Goal: Task Accomplishment & Management: Manage account settings

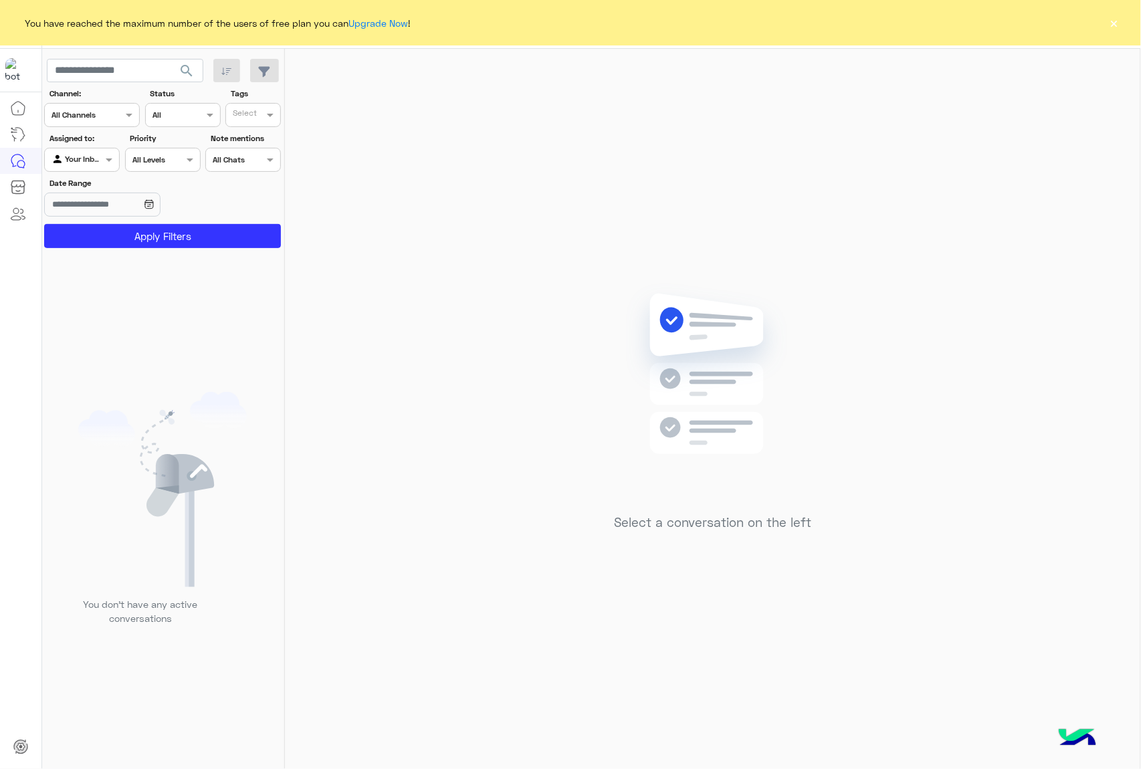
click at [1110, 19] on button "×" at bounding box center [1114, 22] width 13 height 13
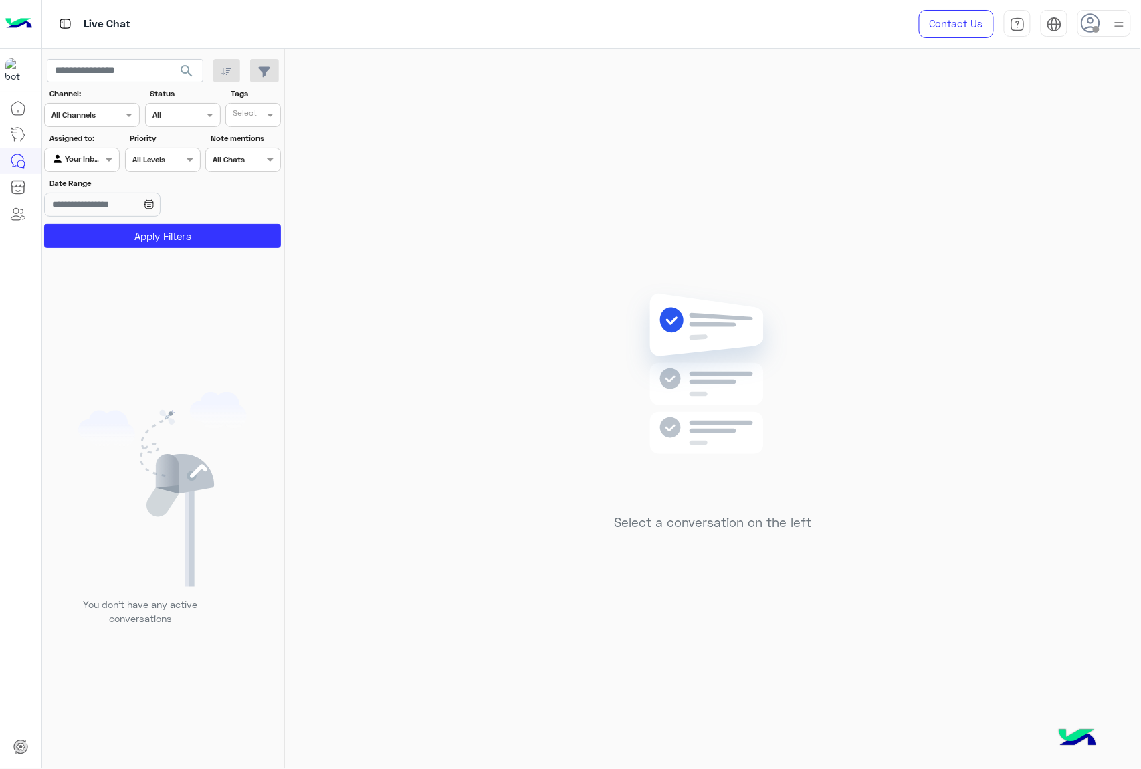
click at [1092, 25] on icon at bounding box center [1091, 23] width 20 height 20
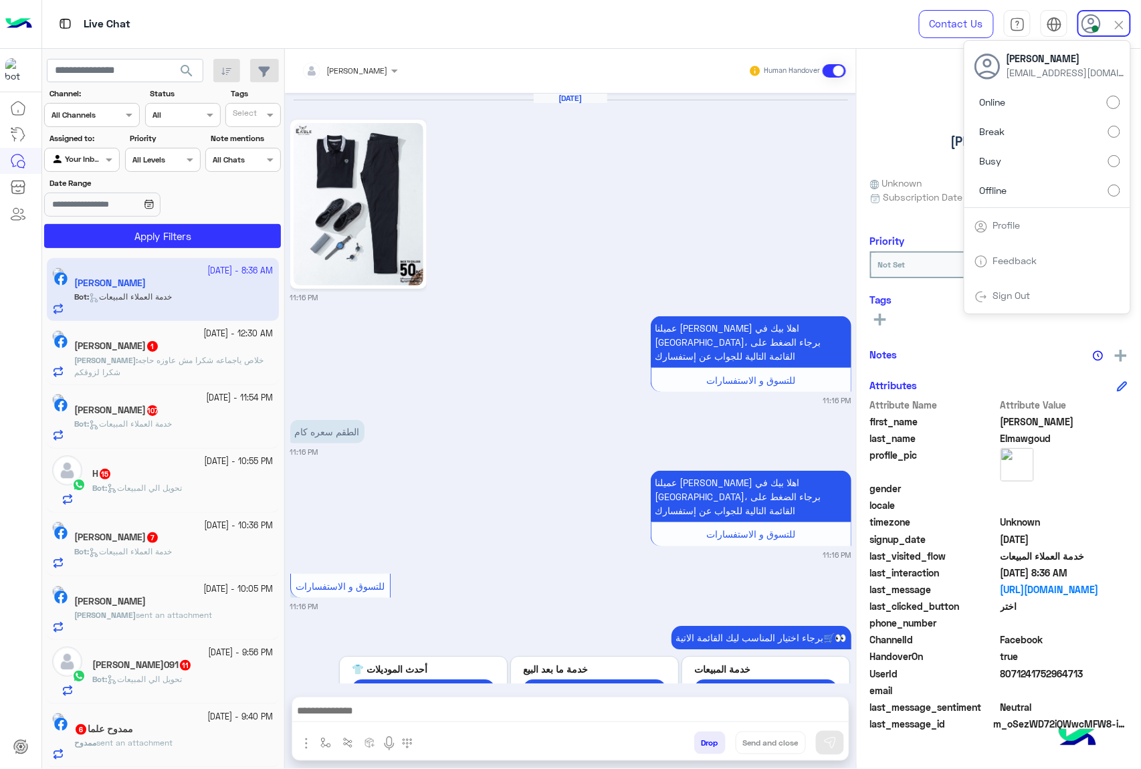
scroll to position [641, 0]
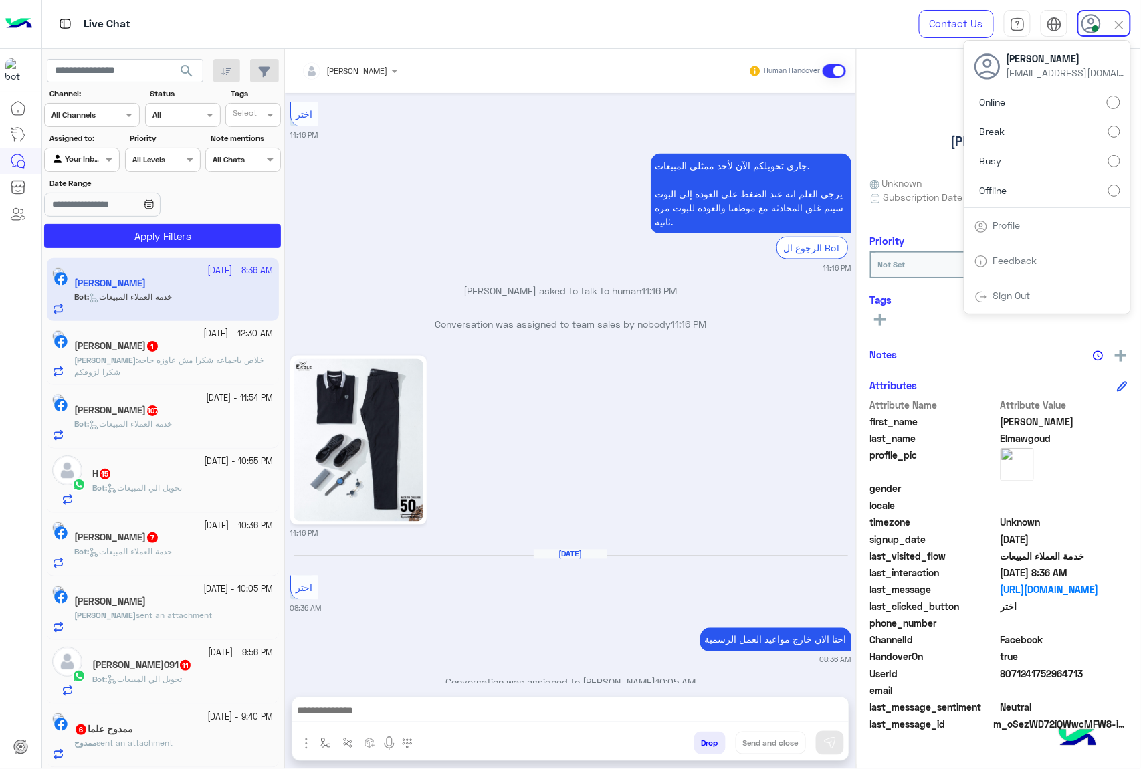
click at [581, 284] on div "[PERSON_NAME] asked to talk to human 11:16 PM" at bounding box center [570, 296] width 561 height 24
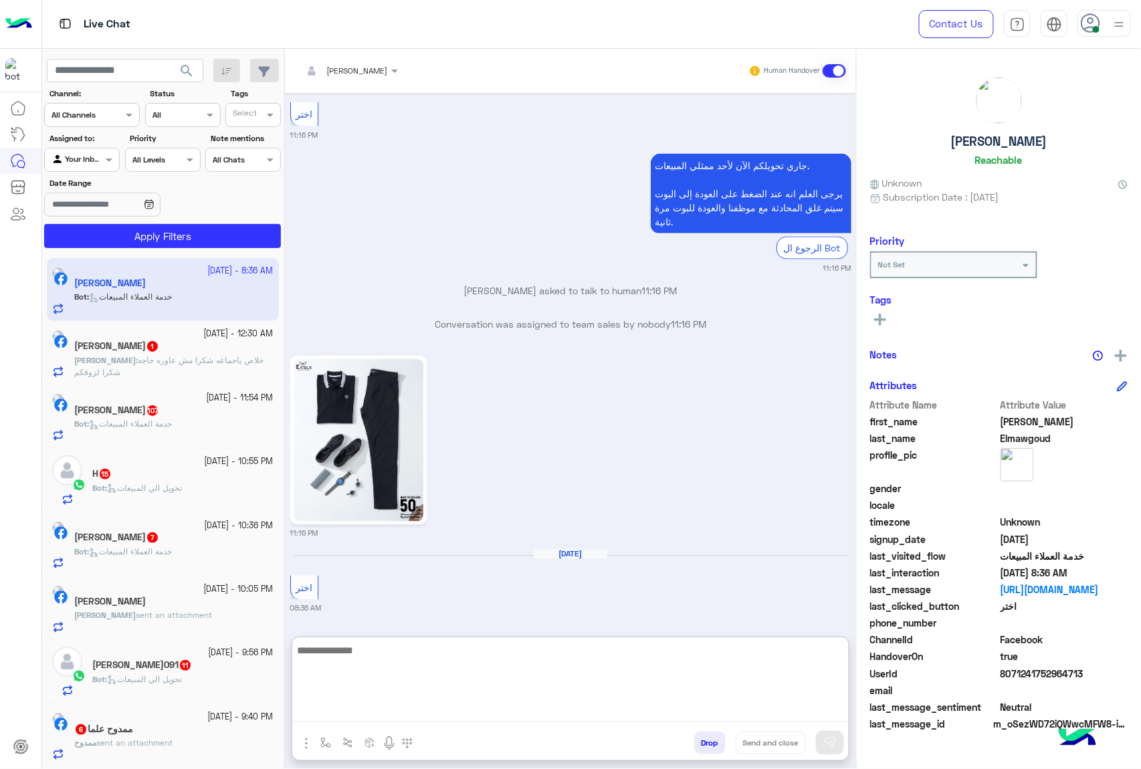
click at [373, 706] on textarea at bounding box center [570, 682] width 557 height 80
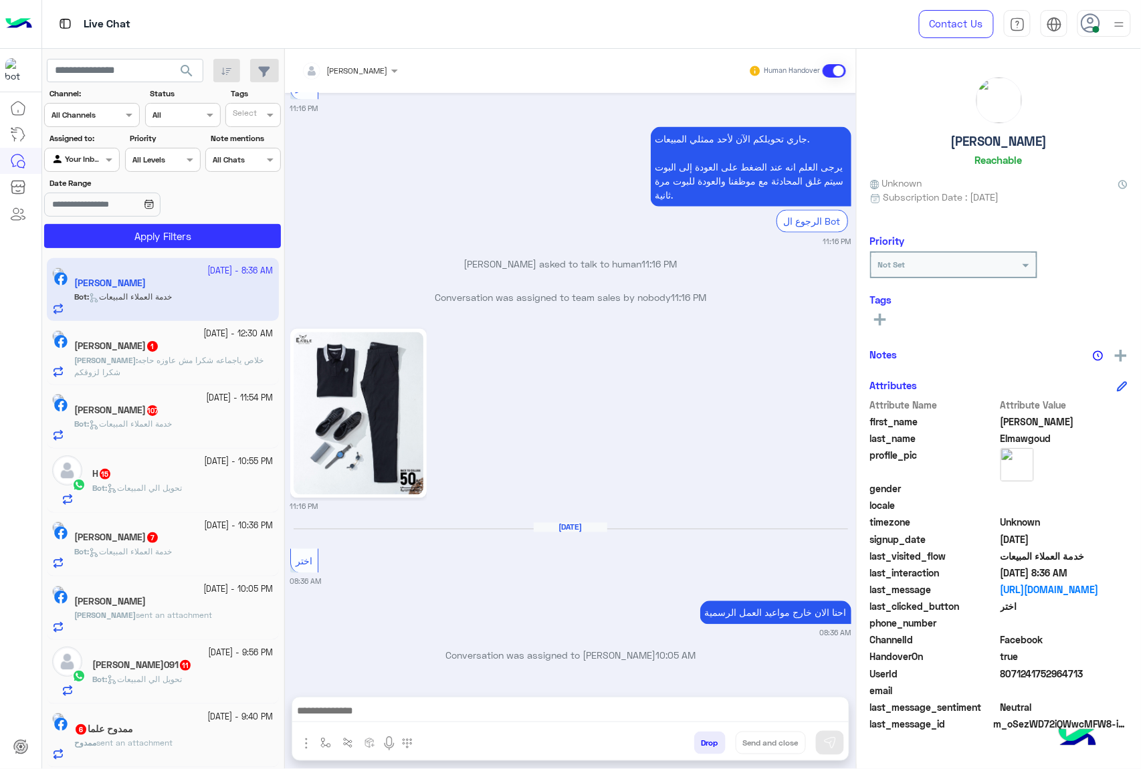
click at [174, 357] on span "خلاص ياجماعه شكرا مش عاوزه حاجه شكرا لزوقكم" at bounding box center [168, 366] width 189 height 22
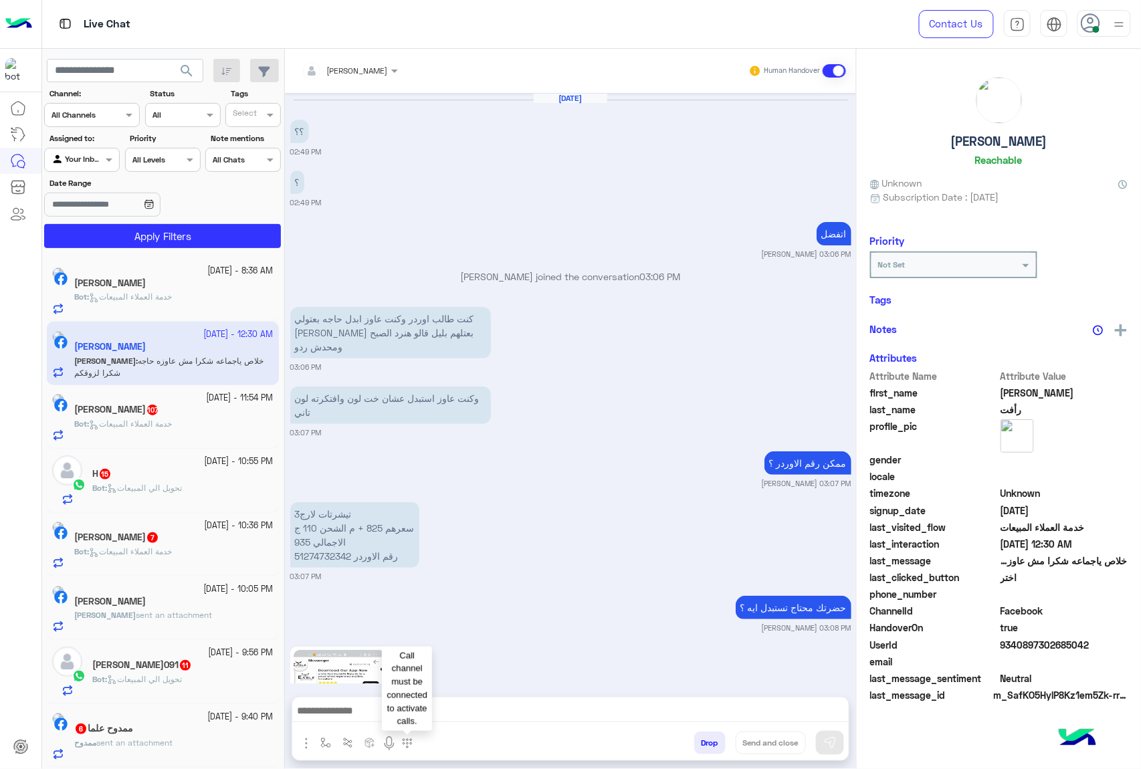
scroll to position [1499, 0]
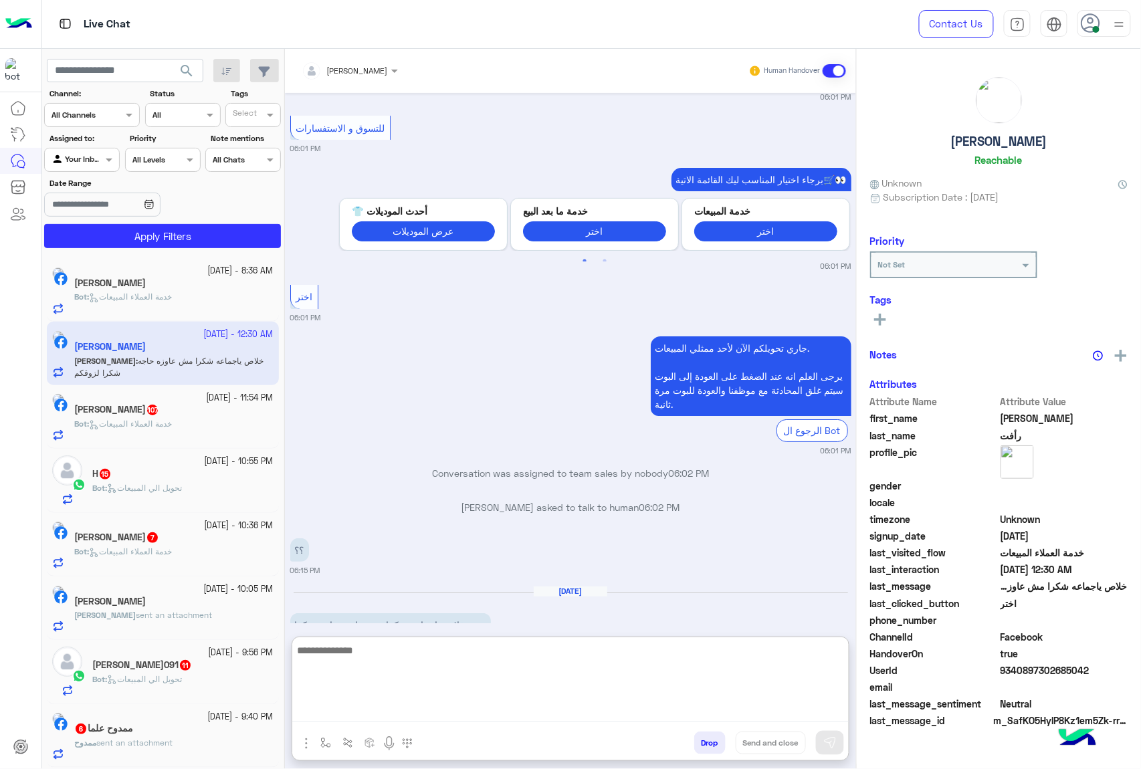
click at [383, 709] on textarea at bounding box center [570, 682] width 557 height 80
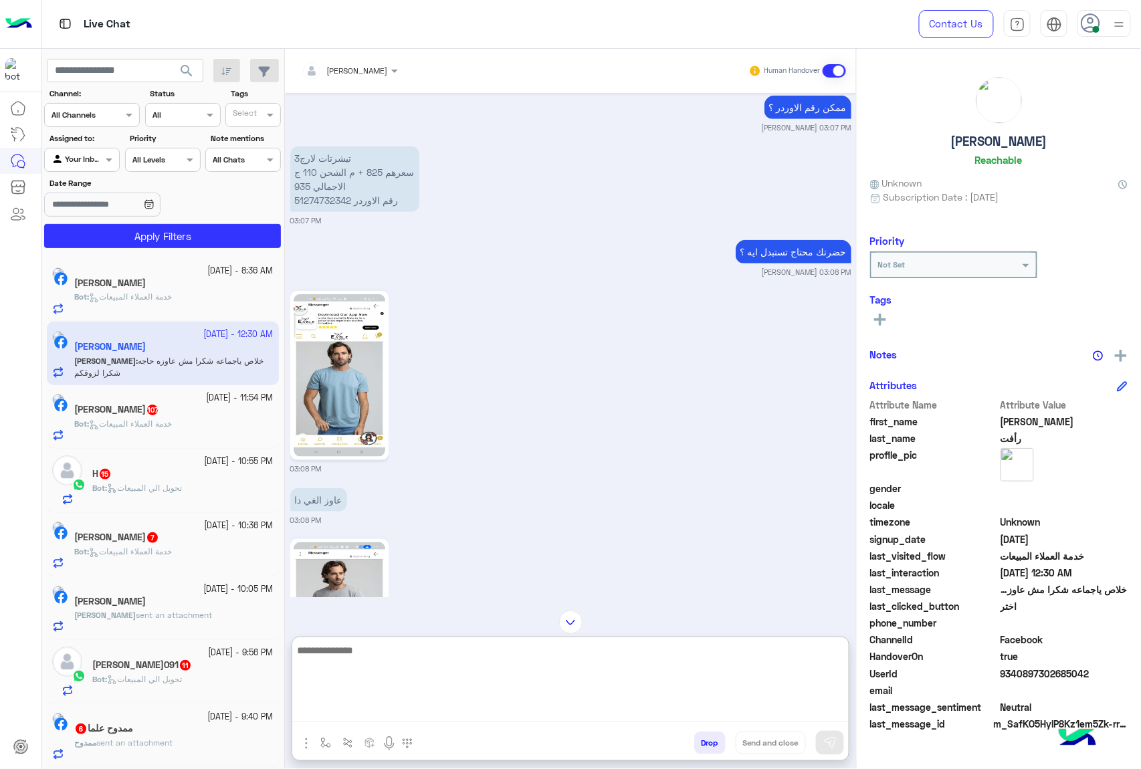
scroll to position [311, 0]
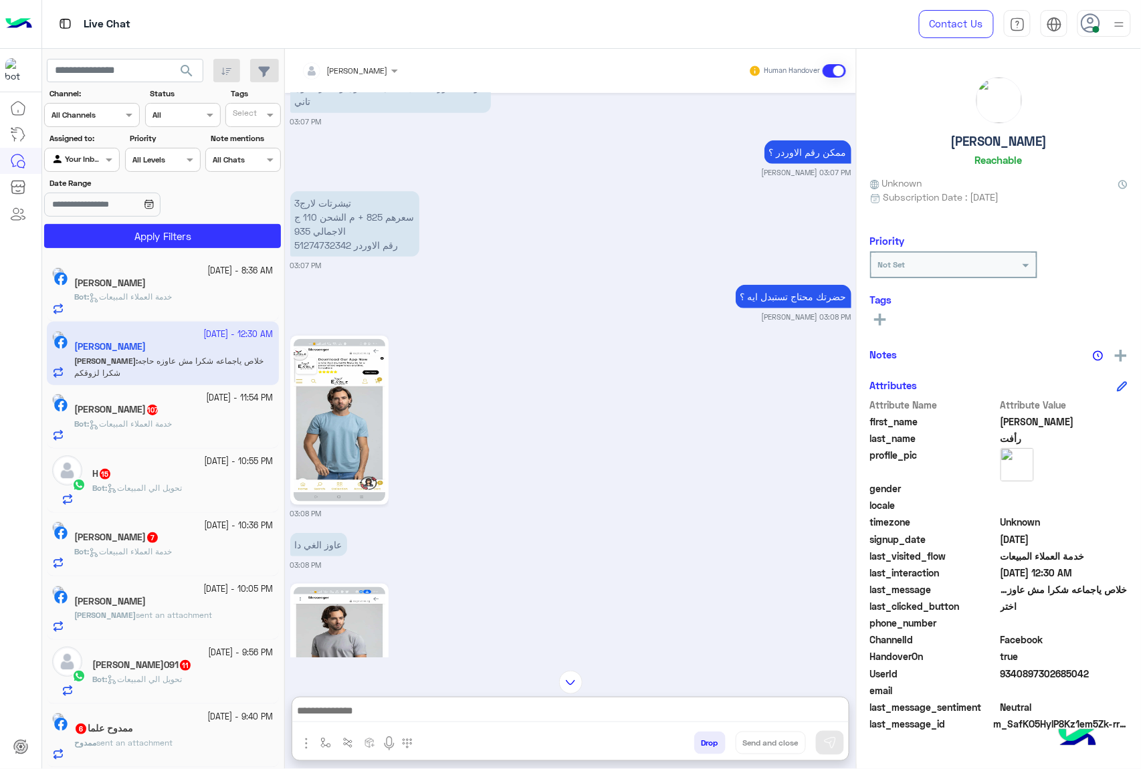
click at [363, 68] on input "text" at bounding box center [333, 69] width 62 height 12
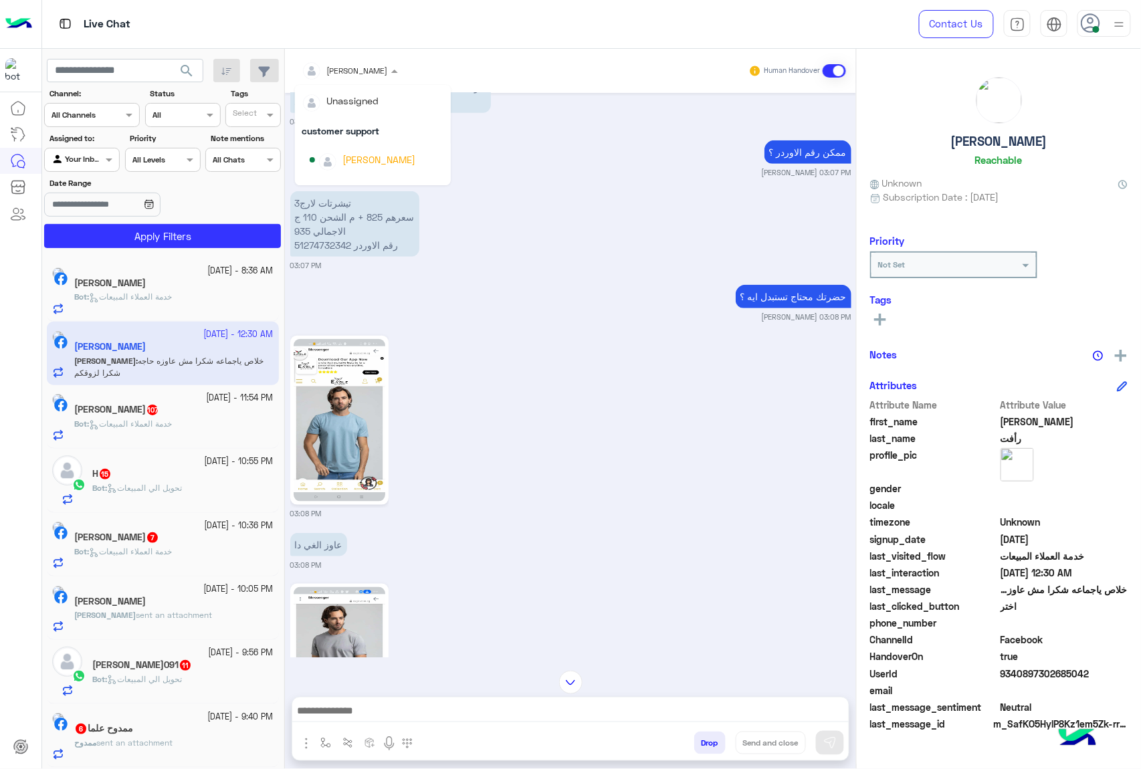
scroll to position [0, 0]
click at [363, 157] on div "[PERSON_NAME]" at bounding box center [379, 160] width 73 height 14
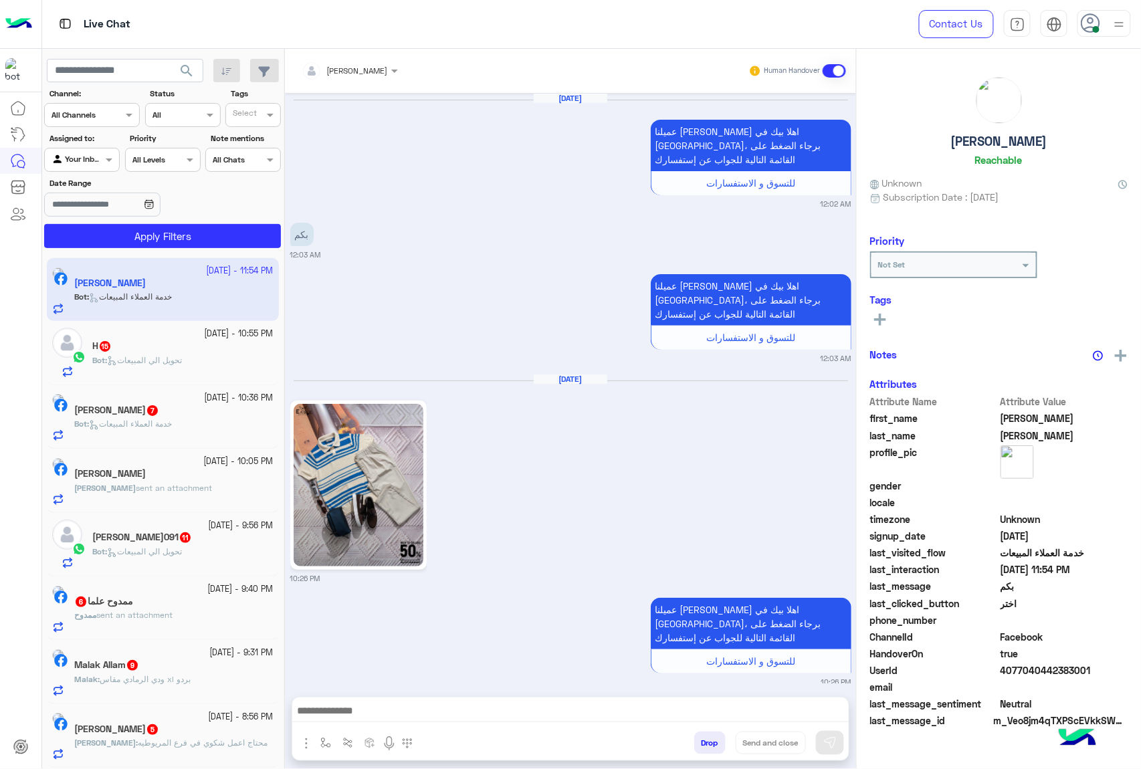
scroll to position [2085, 0]
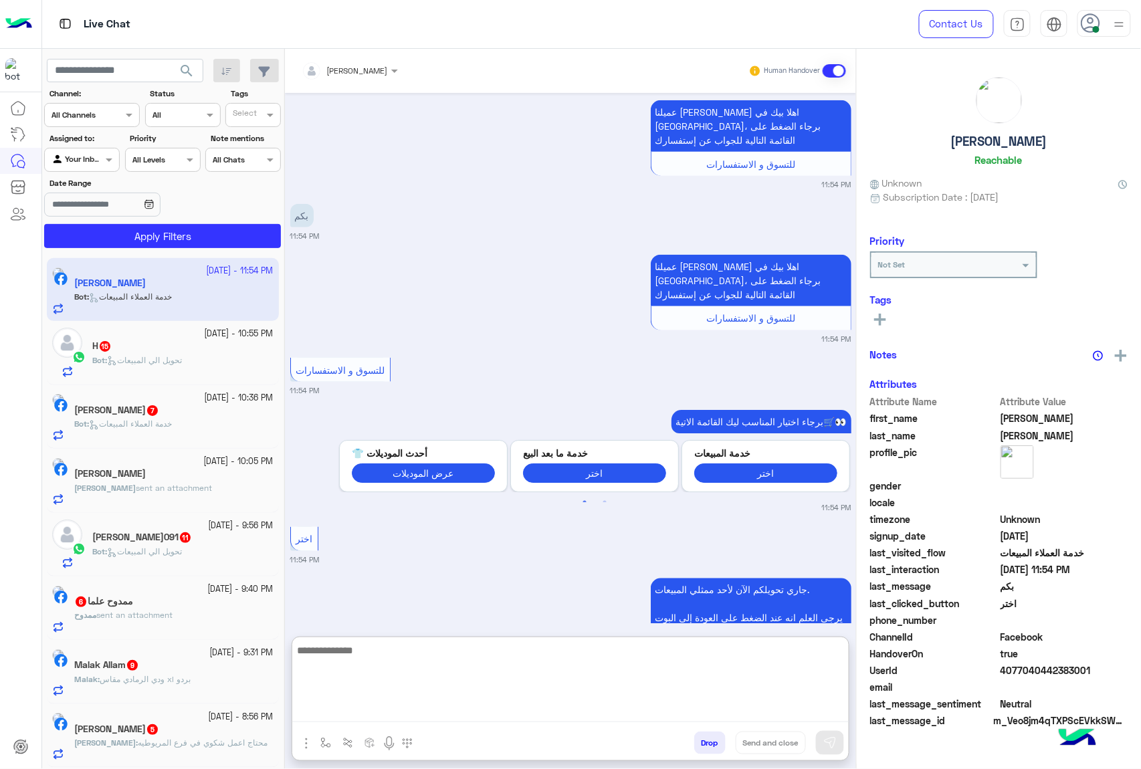
click at [344, 717] on textarea at bounding box center [570, 682] width 557 height 80
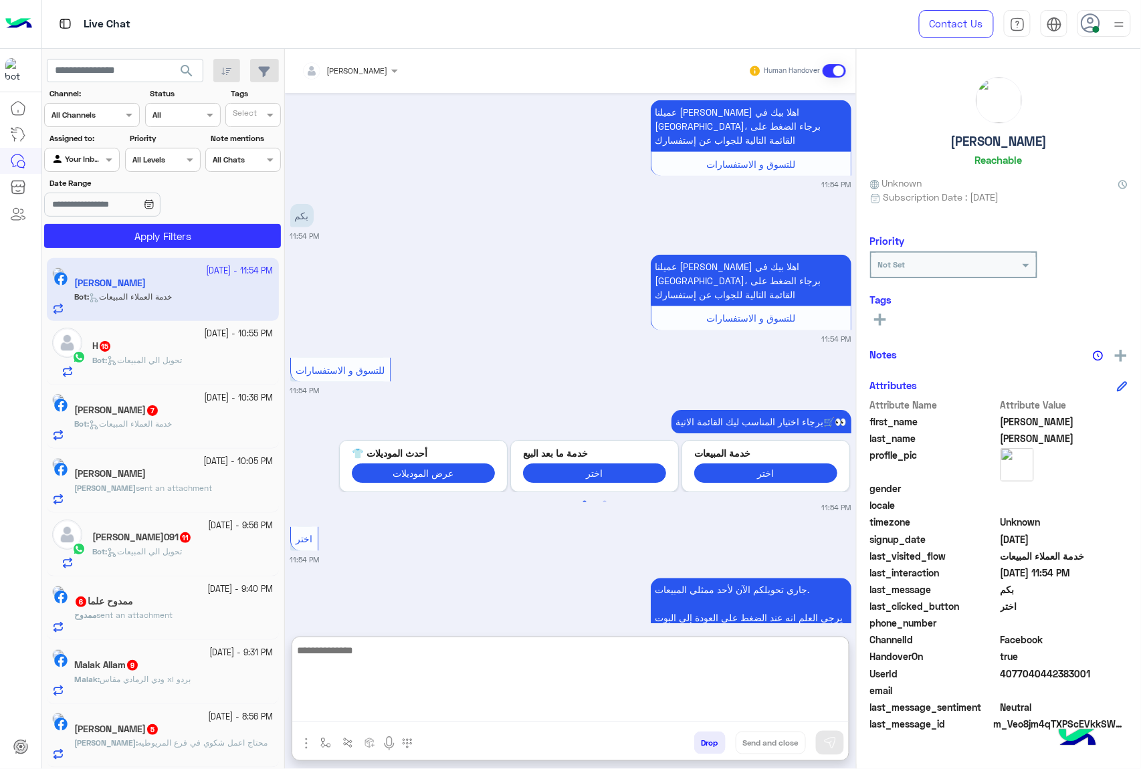
click at [357, 710] on textarea at bounding box center [570, 682] width 557 height 80
paste textarea "**********"
type textarea "**********"
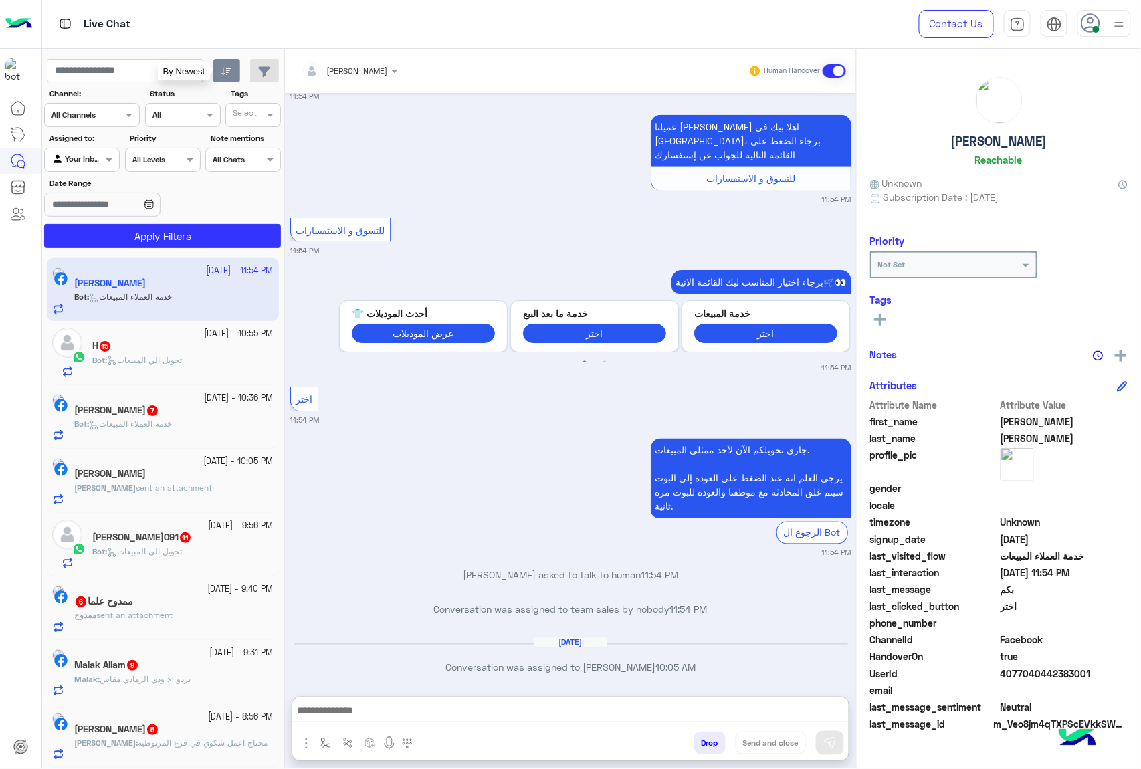
click at [221, 70] on icon "button" at bounding box center [226, 71] width 11 height 11
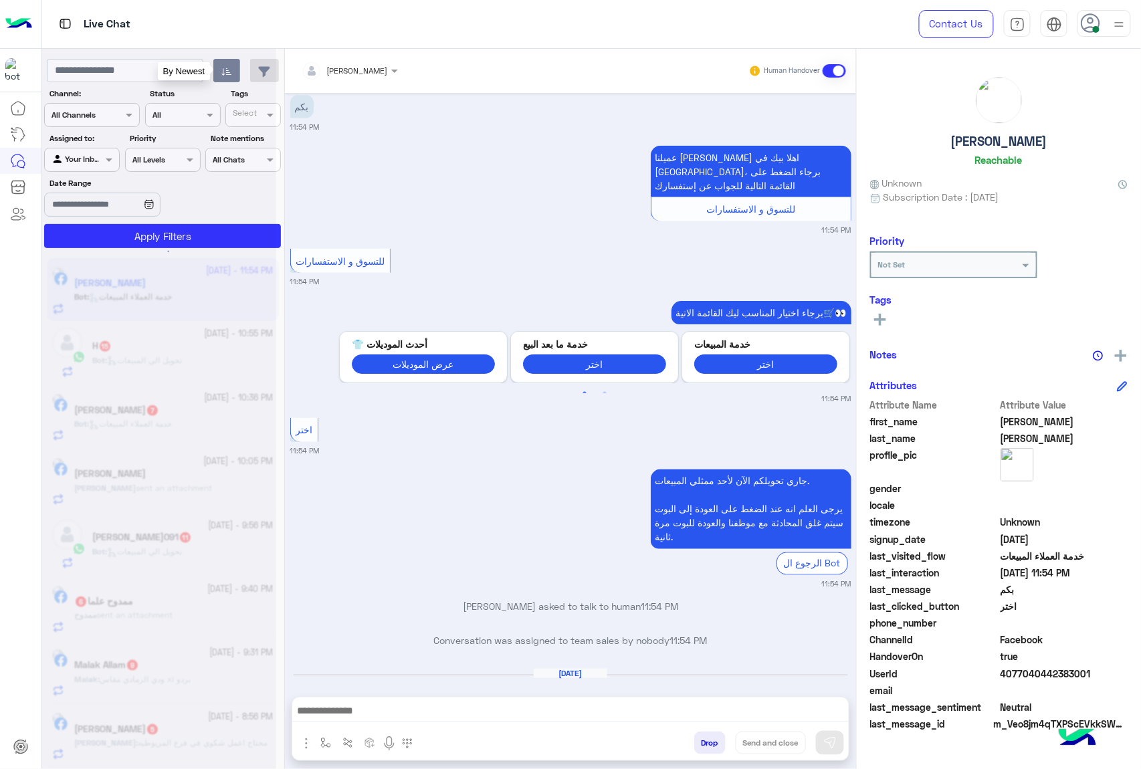
scroll to position [2198, 0]
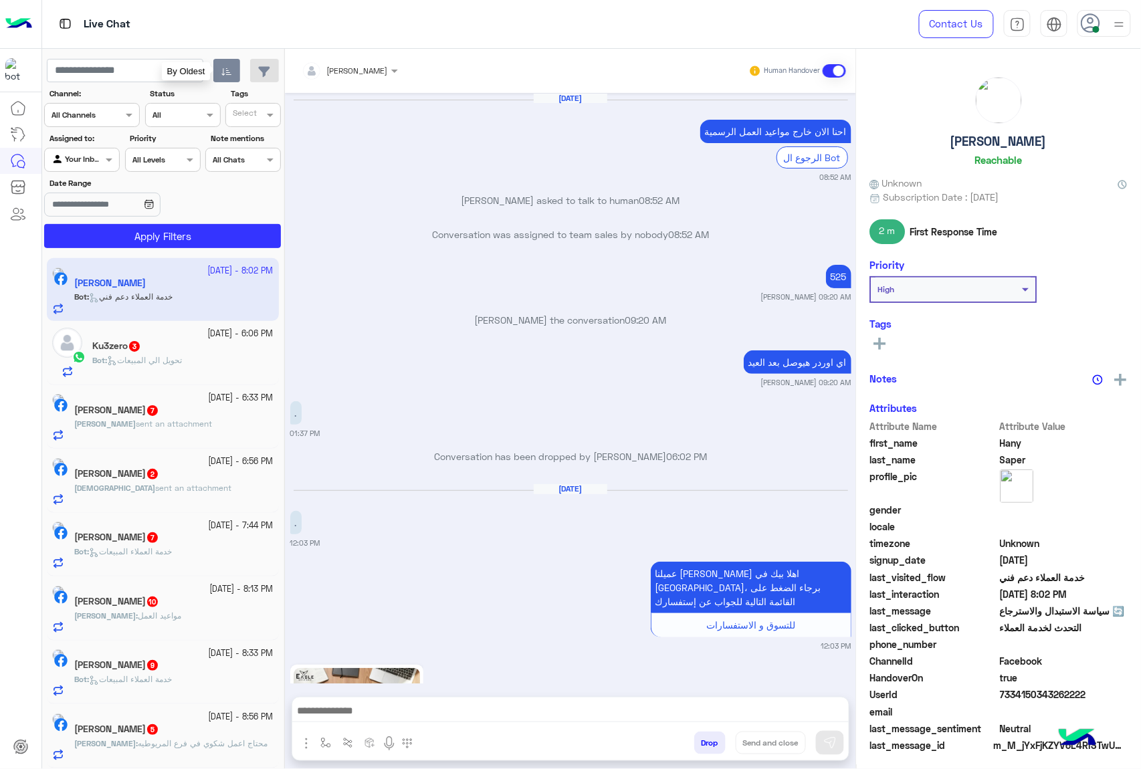
scroll to position [2066, 0]
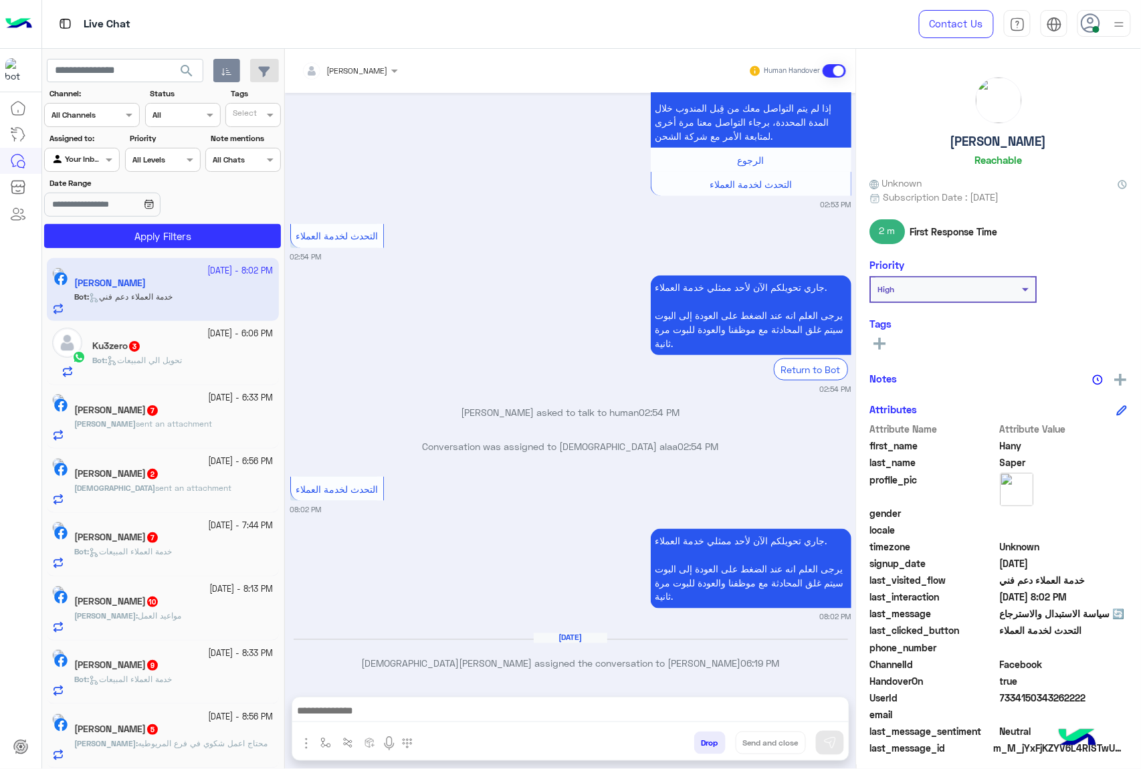
click at [708, 739] on button "Drop" at bounding box center [709, 743] width 31 height 23
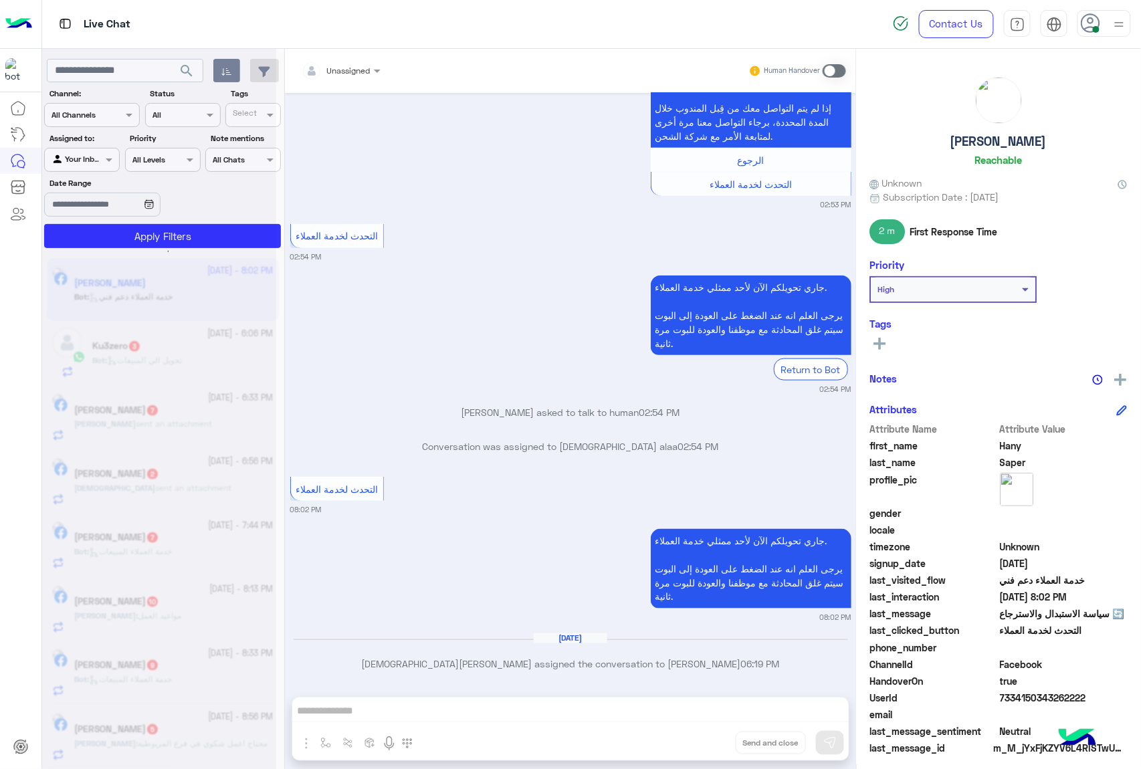
scroll to position [2135, 0]
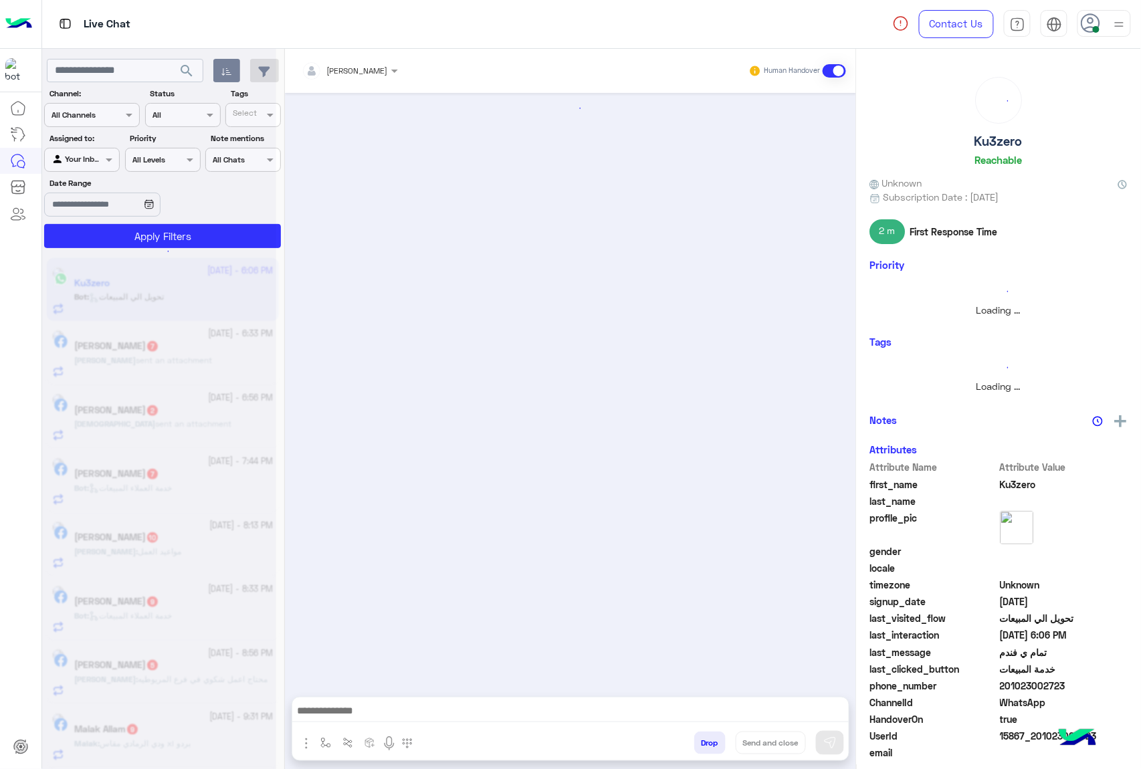
click at [706, 740] on button "Drop" at bounding box center [709, 743] width 31 height 23
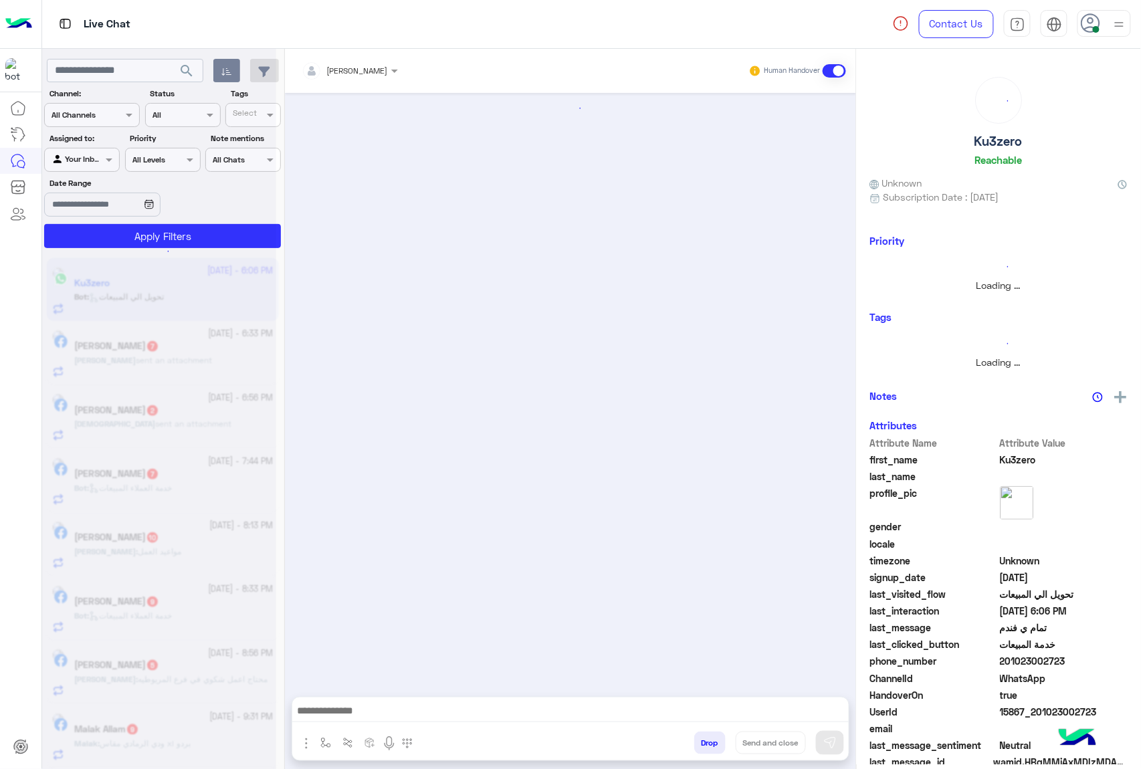
click at [706, 740] on button "Drop" at bounding box center [709, 743] width 31 height 23
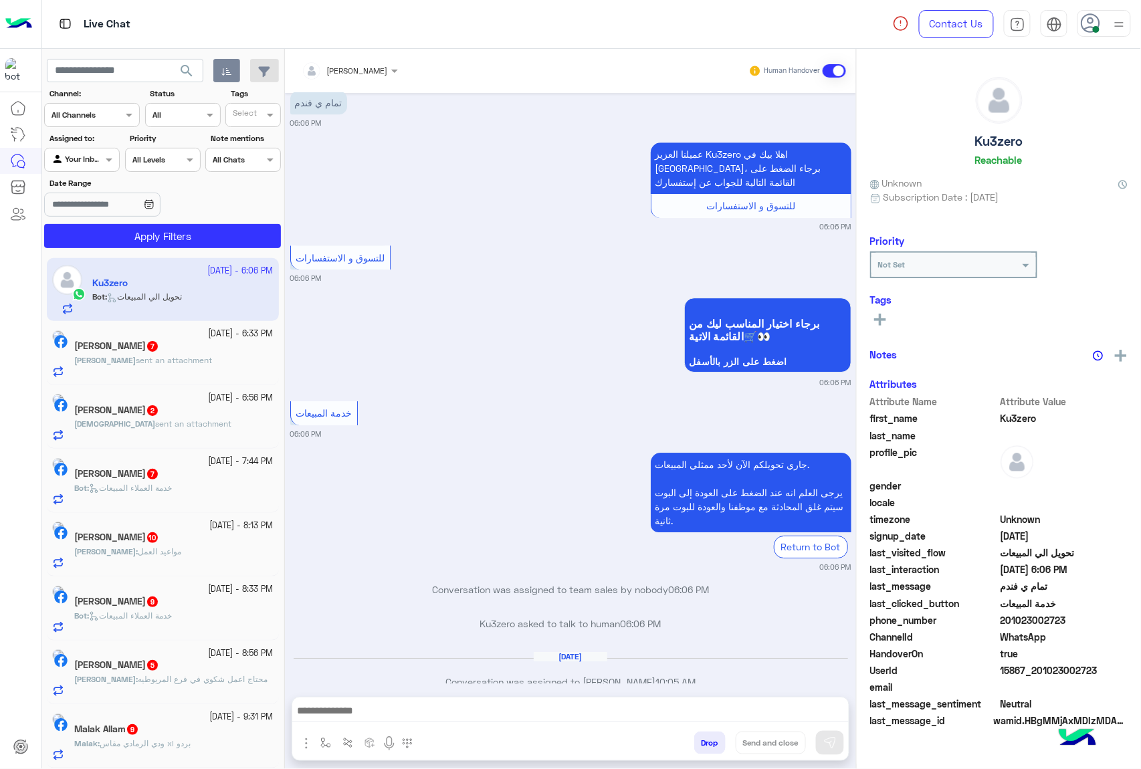
click at [706, 740] on div "[PERSON_NAME] Human Handover [DATE] خدته من فرع اسكندرية 04:31 PM الأسود منه بإ…" at bounding box center [570, 412] width 571 height 726
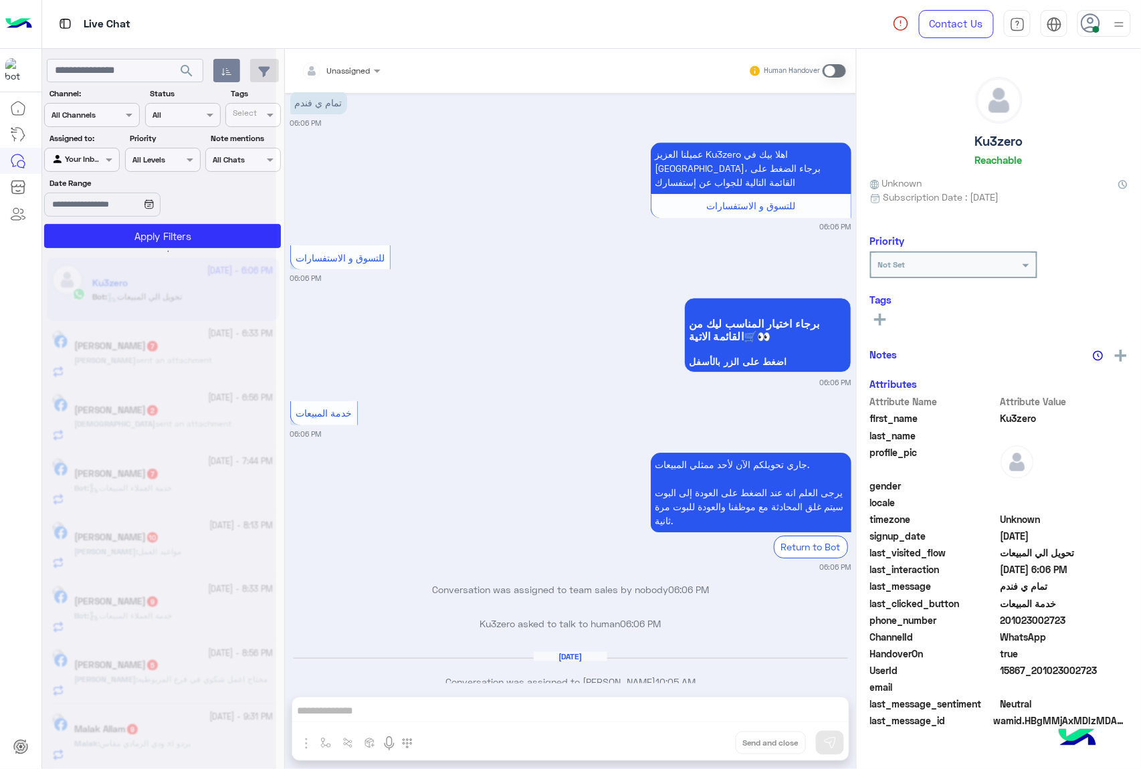
scroll to position [1292, 0]
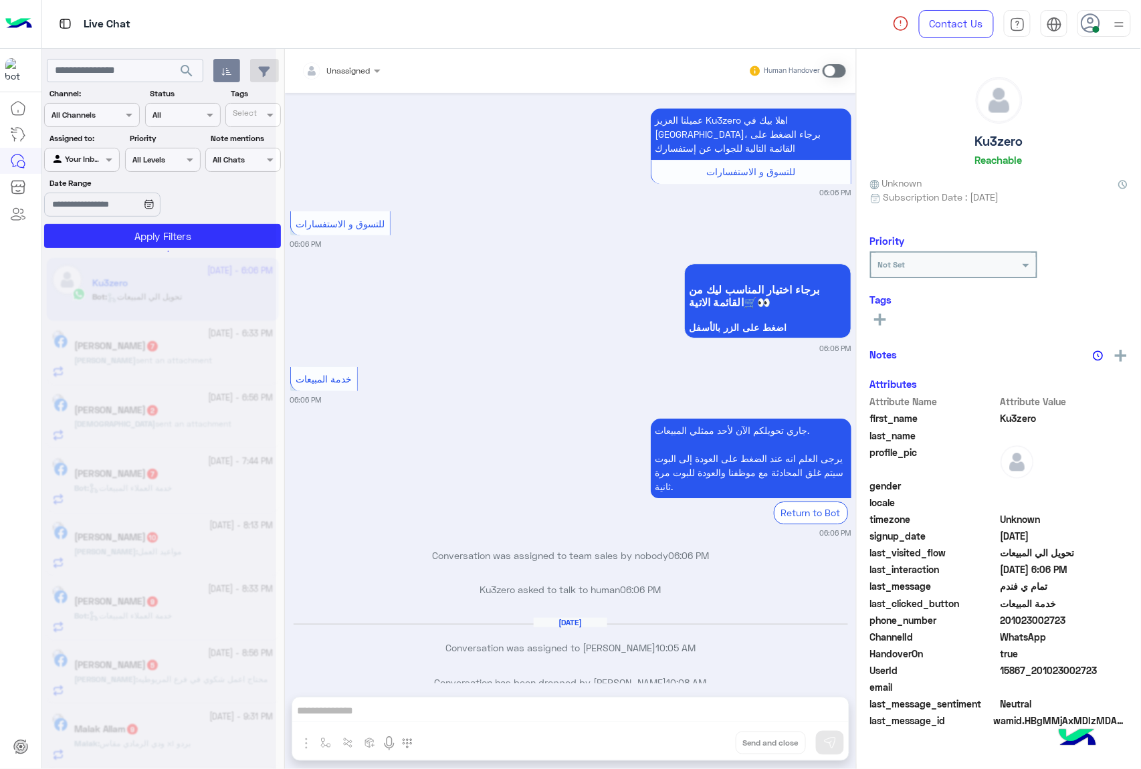
click at [706, 740] on div "Unassigned Human Handover [DATE] خدته من فرع اسكندرية 04:31 PM الأسود منه بإذن …" at bounding box center [570, 412] width 571 height 726
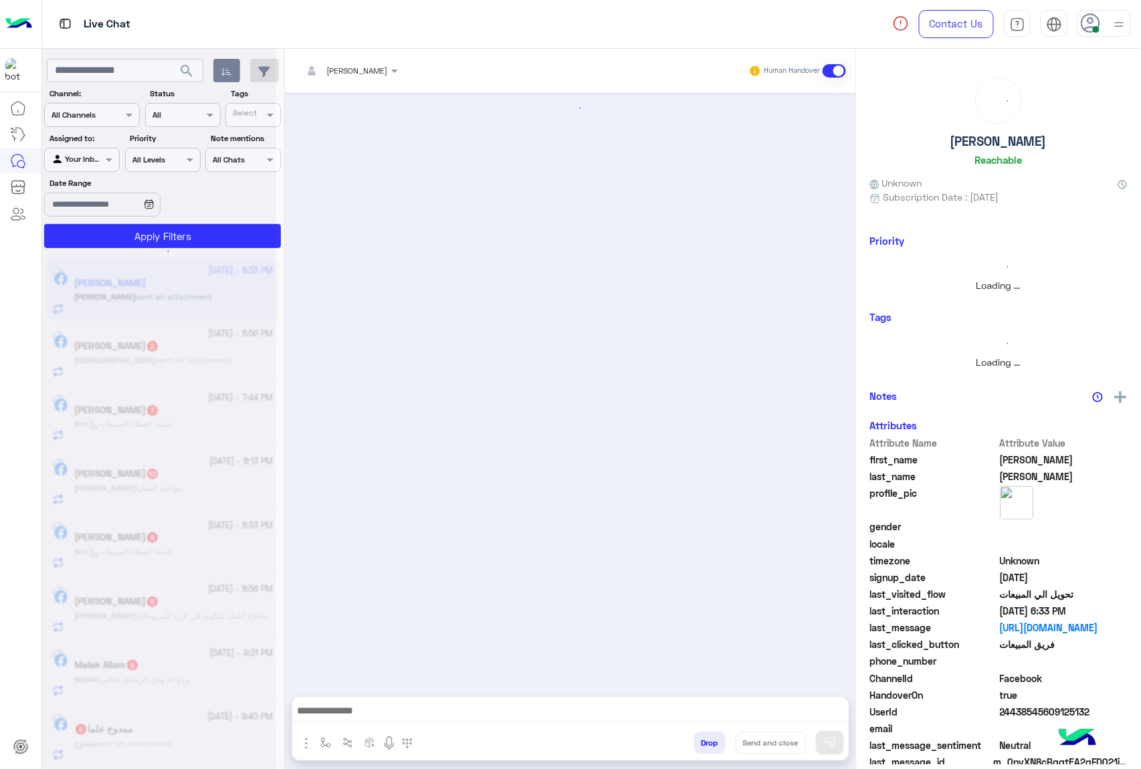
click at [706, 740] on button "Drop" at bounding box center [709, 743] width 31 height 23
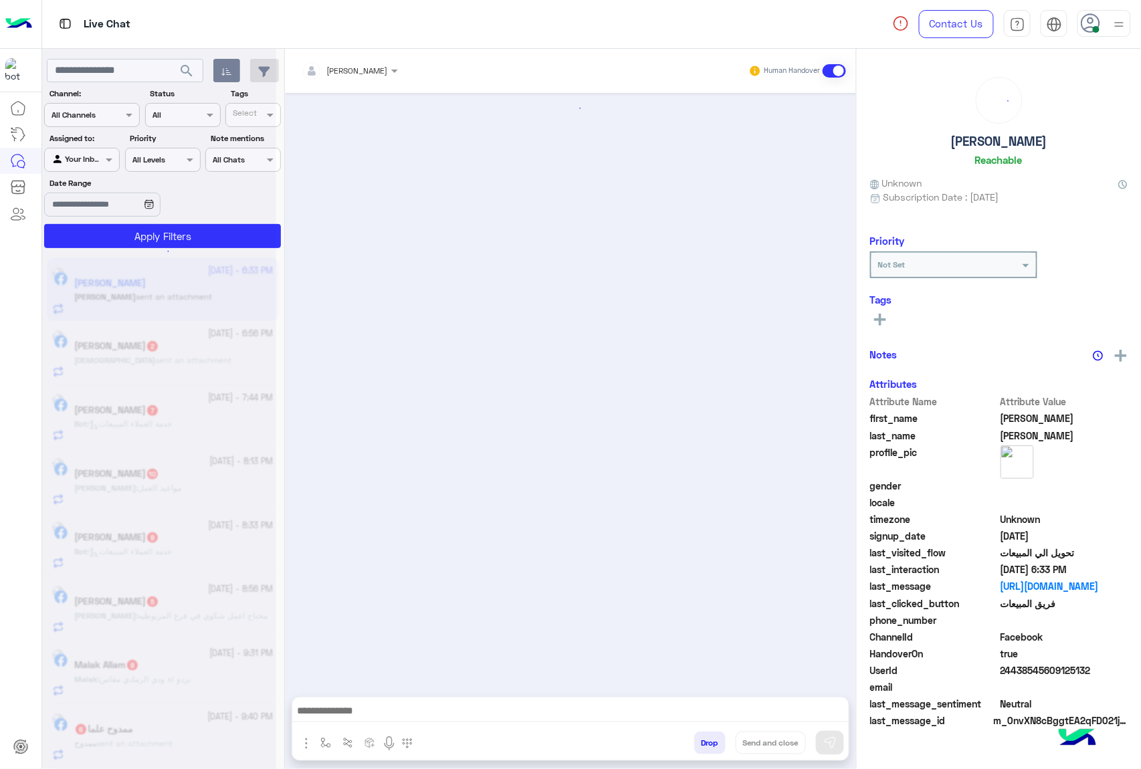
click at [706, 740] on button "Drop" at bounding box center [709, 743] width 31 height 23
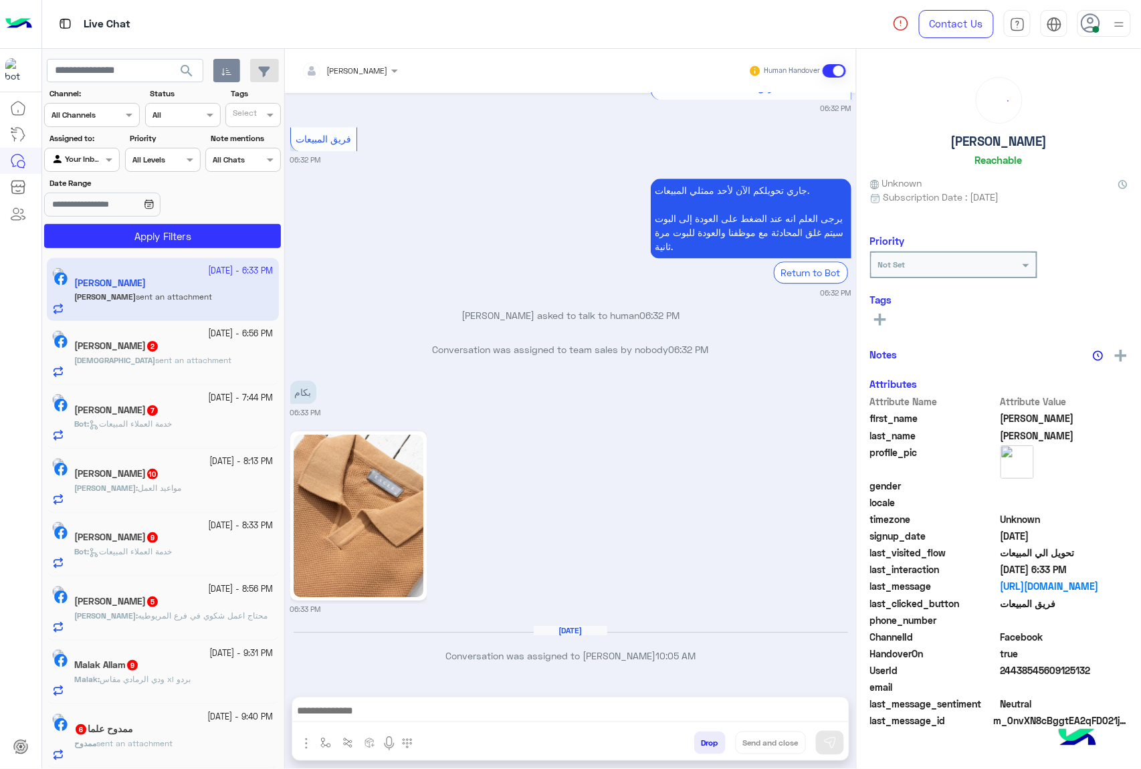
click at [706, 740] on button "Drop" at bounding box center [709, 743] width 31 height 23
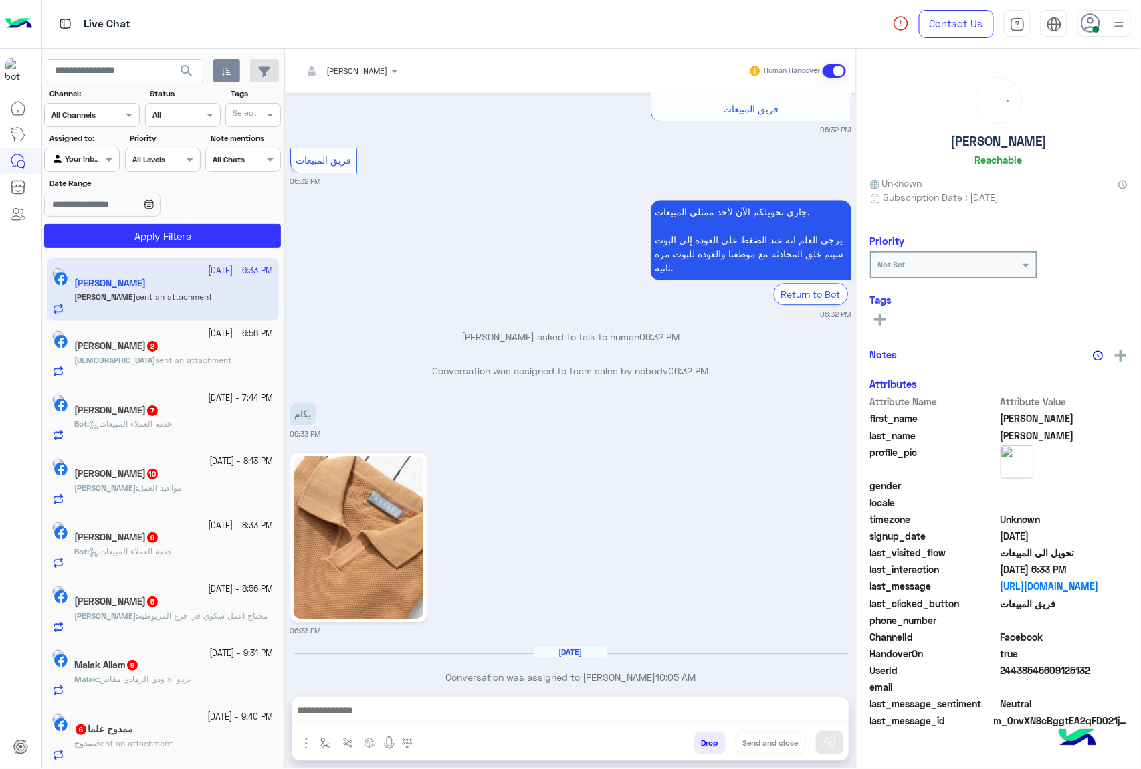
click at [706, 740] on button "Drop" at bounding box center [709, 743] width 31 height 23
click at [706, 740] on div "[PERSON_NAME] Human Handover [DATE] 11:44 AM عميلنا [PERSON_NAME] اهلا بيك في […" at bounding box center [570, 412] width 571 height 726
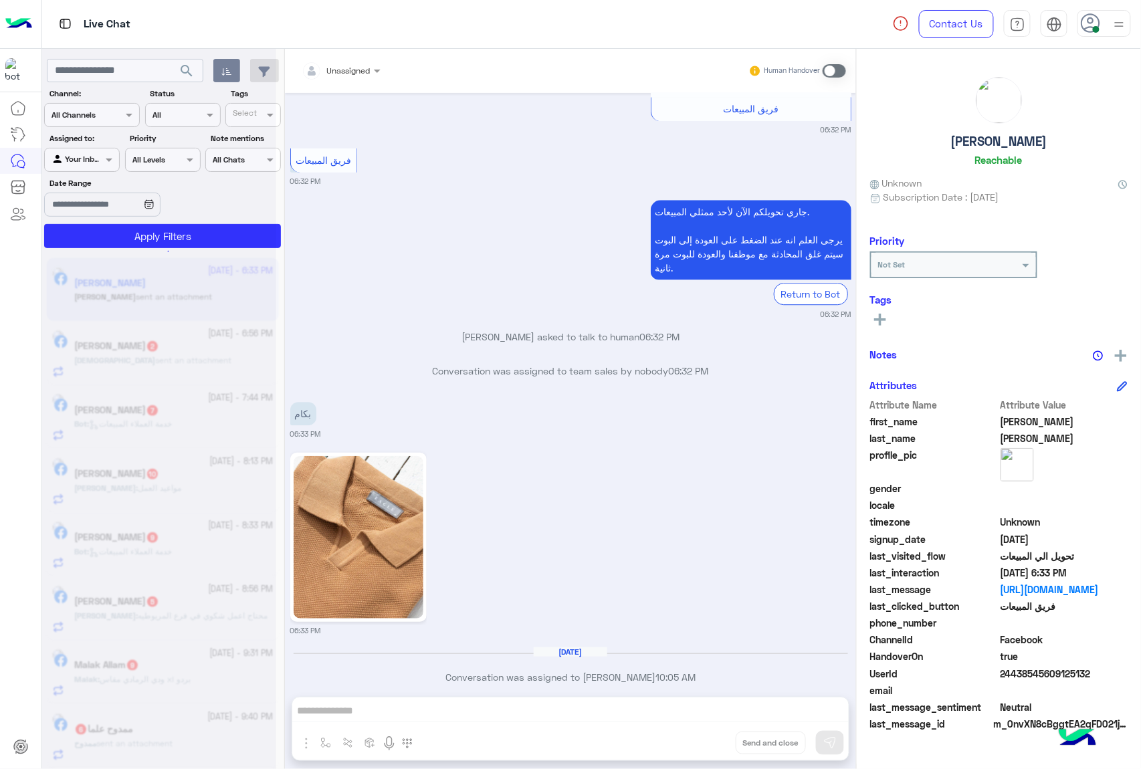
scroll to position [2926, 0]
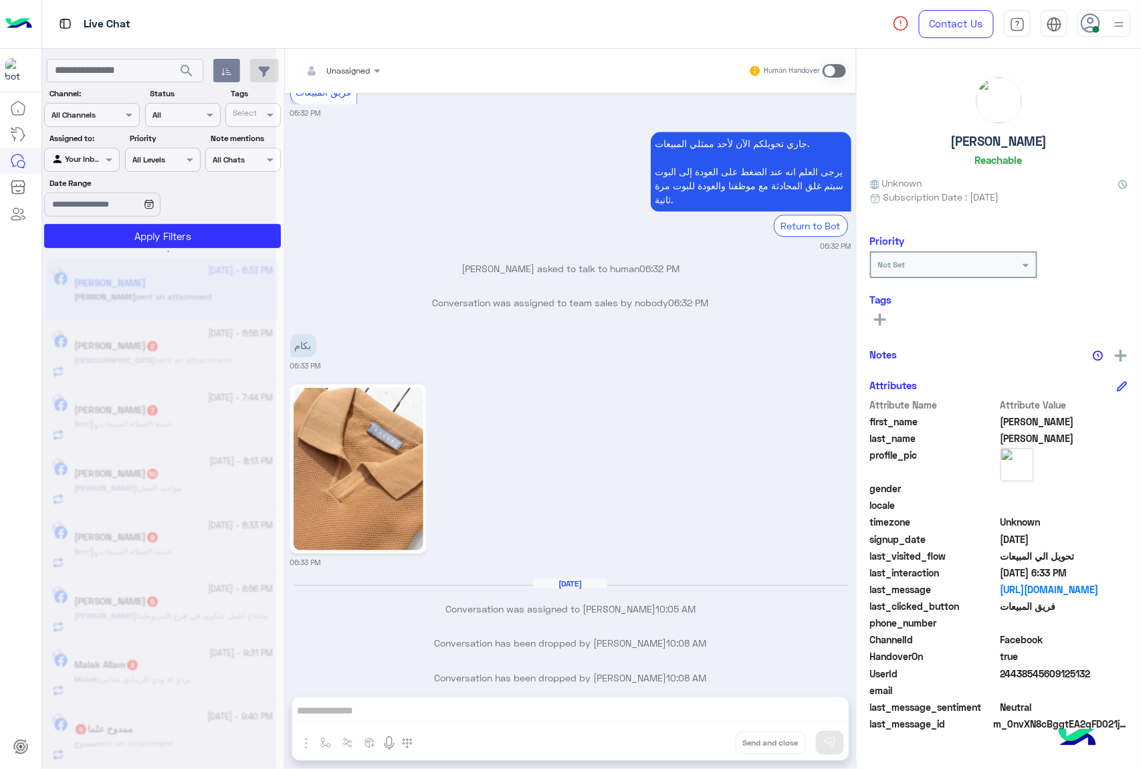
click at [706, 740] on div "Unassigned Human Handover [DATE] 11:44 AM عميلنا [PERSON_NAME] اهلا بيك في [GEO…" at bounding box center [570, 412] width 571 height 726
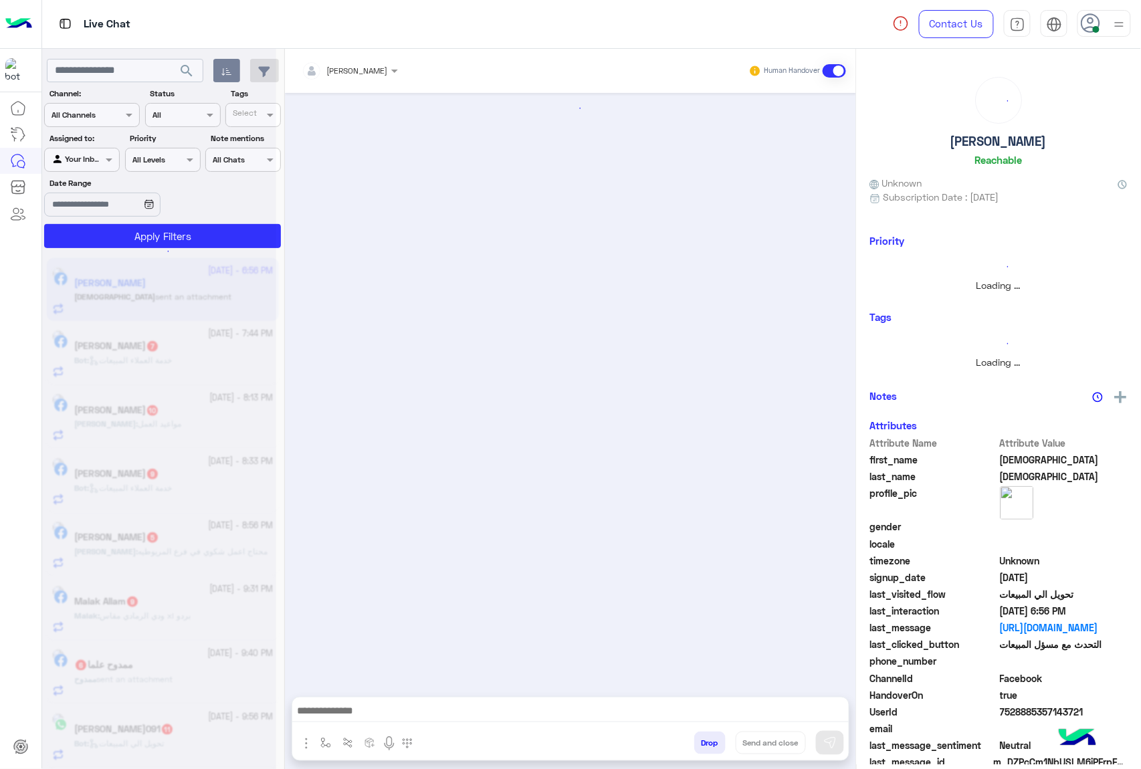
click at [706, 740] on button "Drop" at bounding box center [709, 743] width 31 height 23
click at [706, 740] on div "[PERSON_NAME] Human Handover Drop Send and close" at bounding box center [570, 412] width 571 height 726
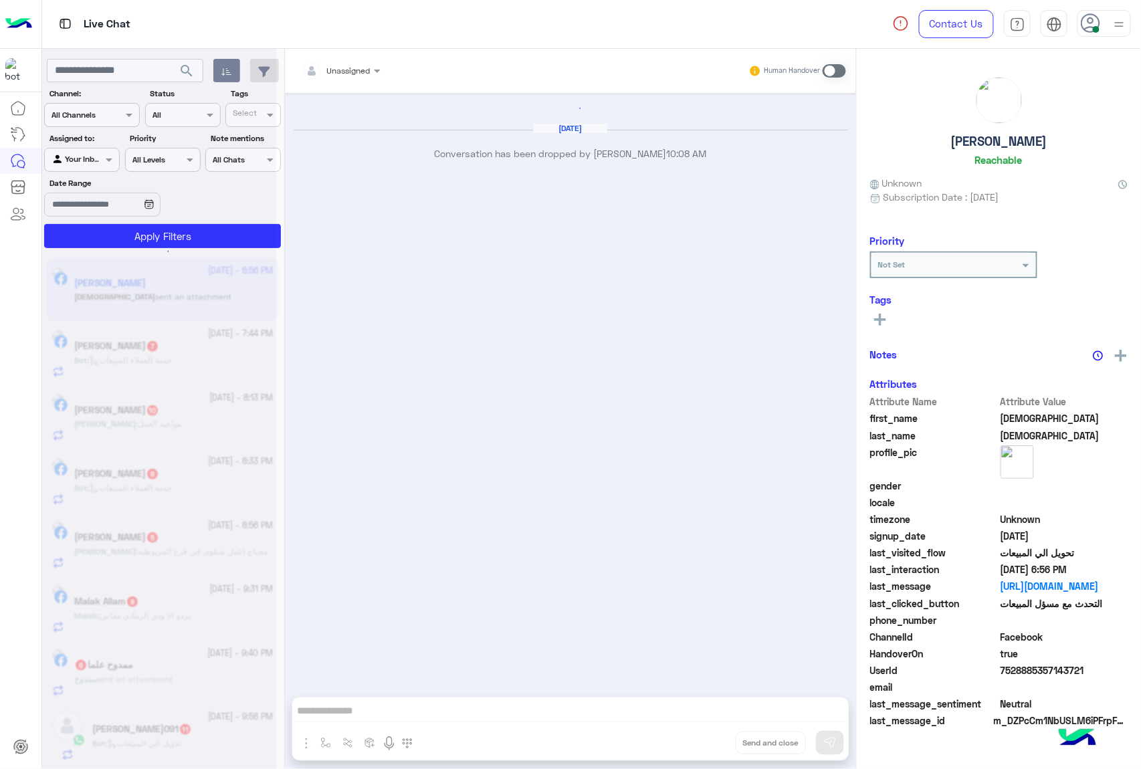
click at [706, 740] on div "Unassigned Human Handover [DATE] Conversation has been dropped by [PERSON_NAME]…" at bounding box center [570, 412] width 571 height 726
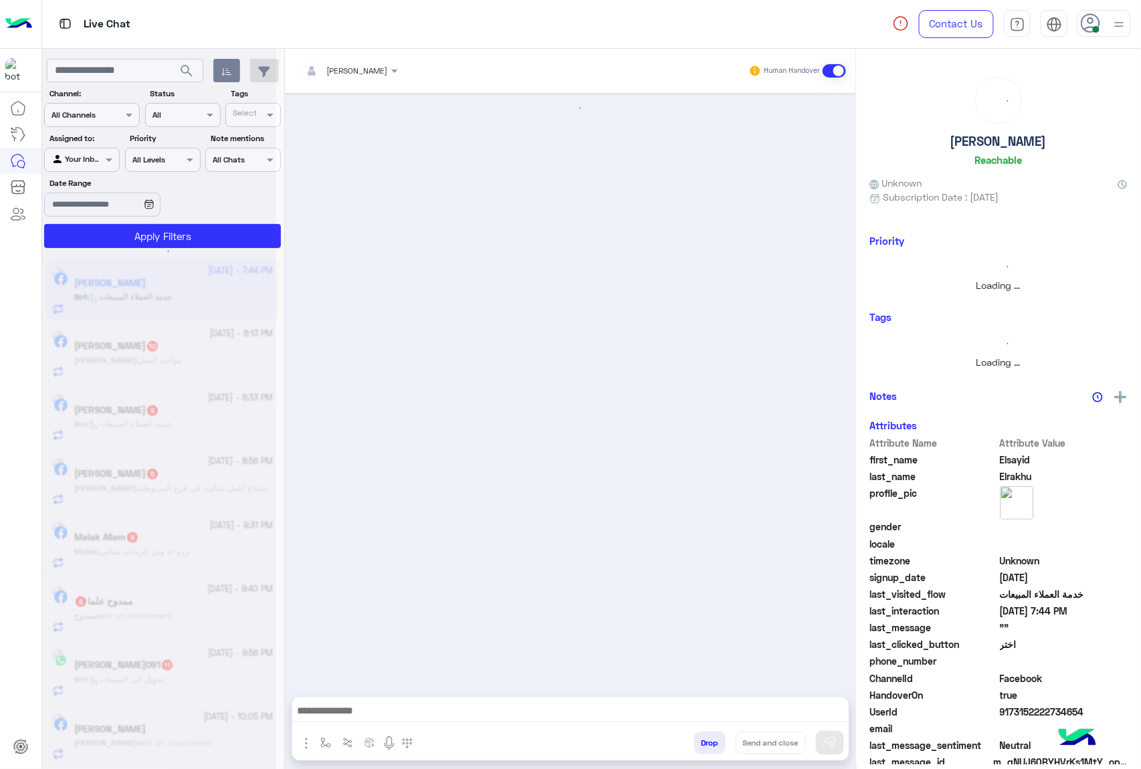
click at [706, 740] on button "Drop" at bounding box center [709, 743] width 31 height 23
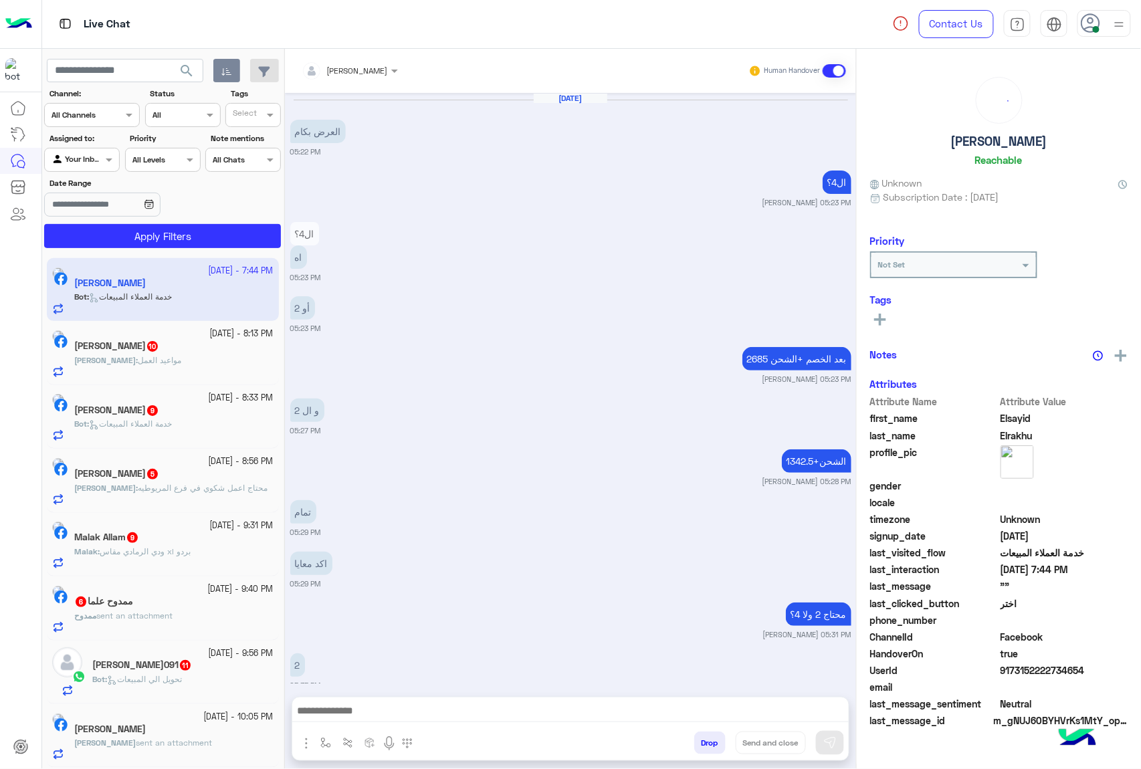
click at [706, 740] on button "Drop" at bounding box center [709, 743] width 31 height 23
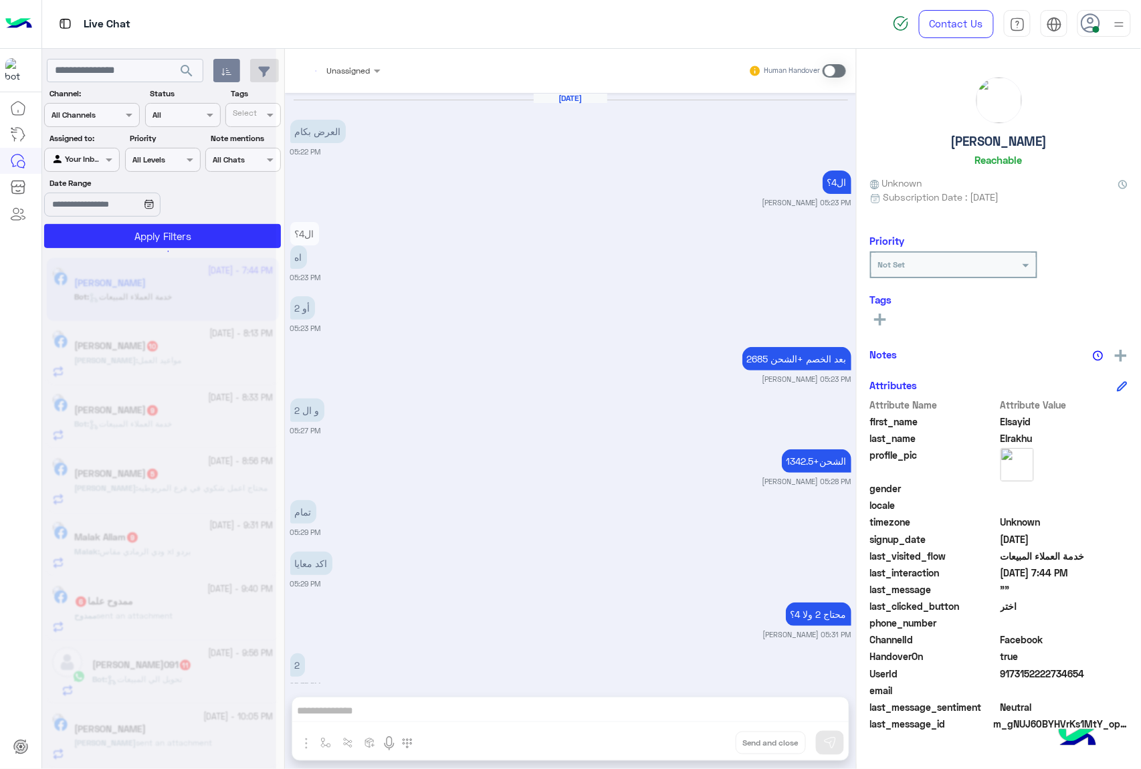
scroll to position [4303, 0]
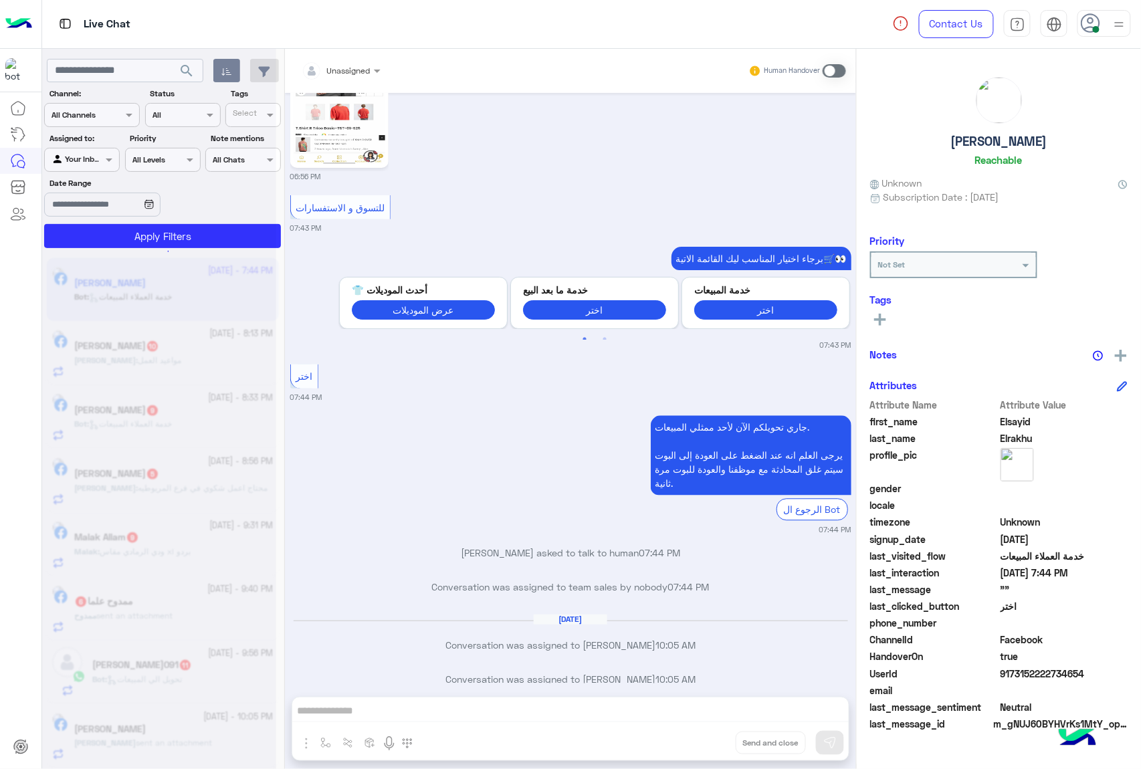
click at [0, 0] on button "Drop" at bounding box center [0, 0] width 0 height 0
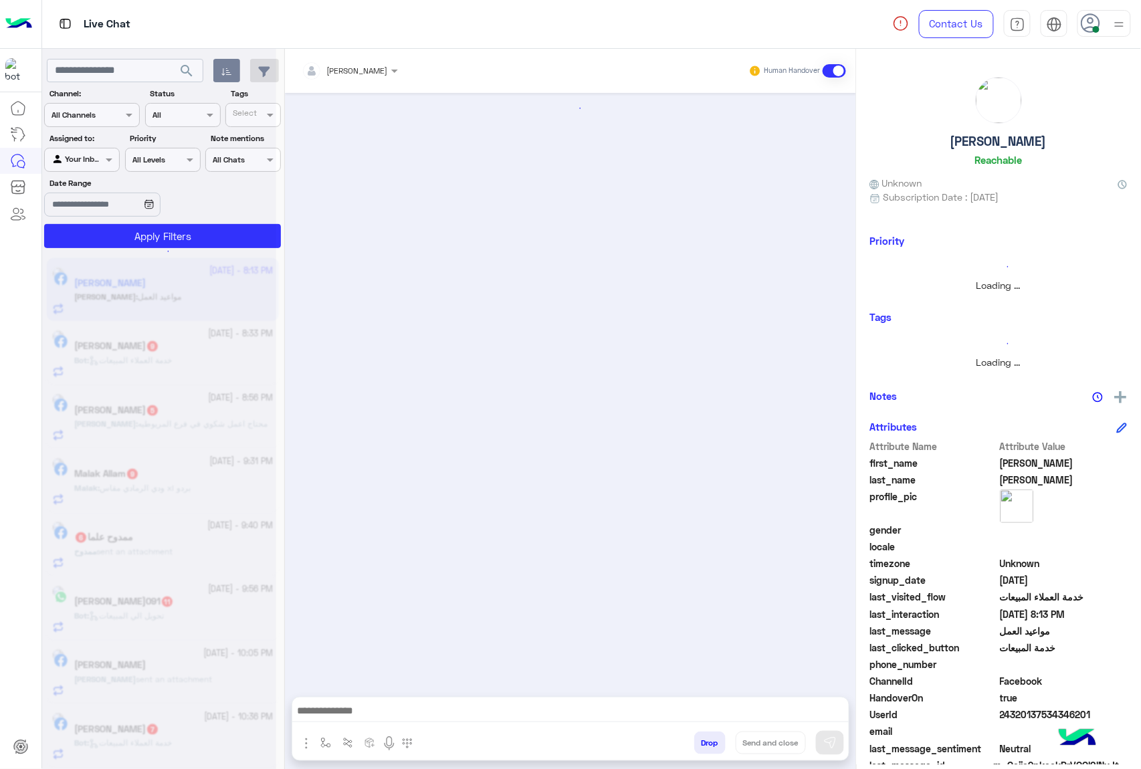
click at [706, 740] on button "Drop" at bounding box center [709, 743] width 31 height 23
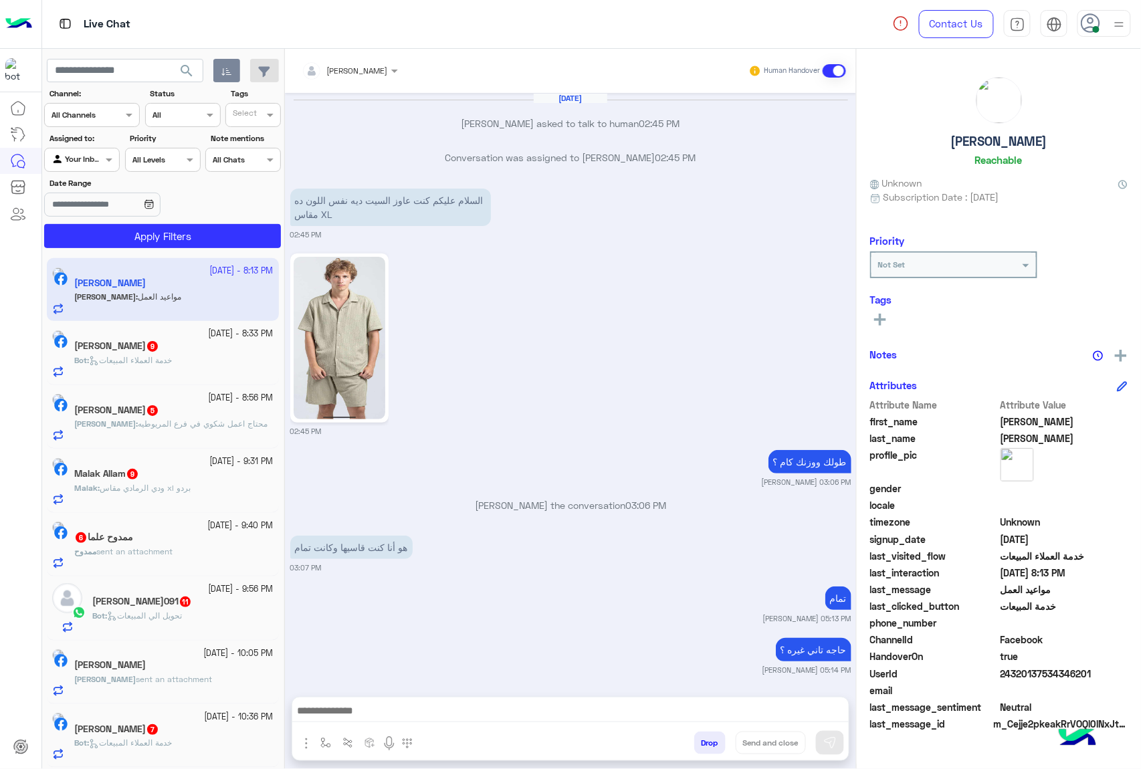
scroll to position [1892, 0]
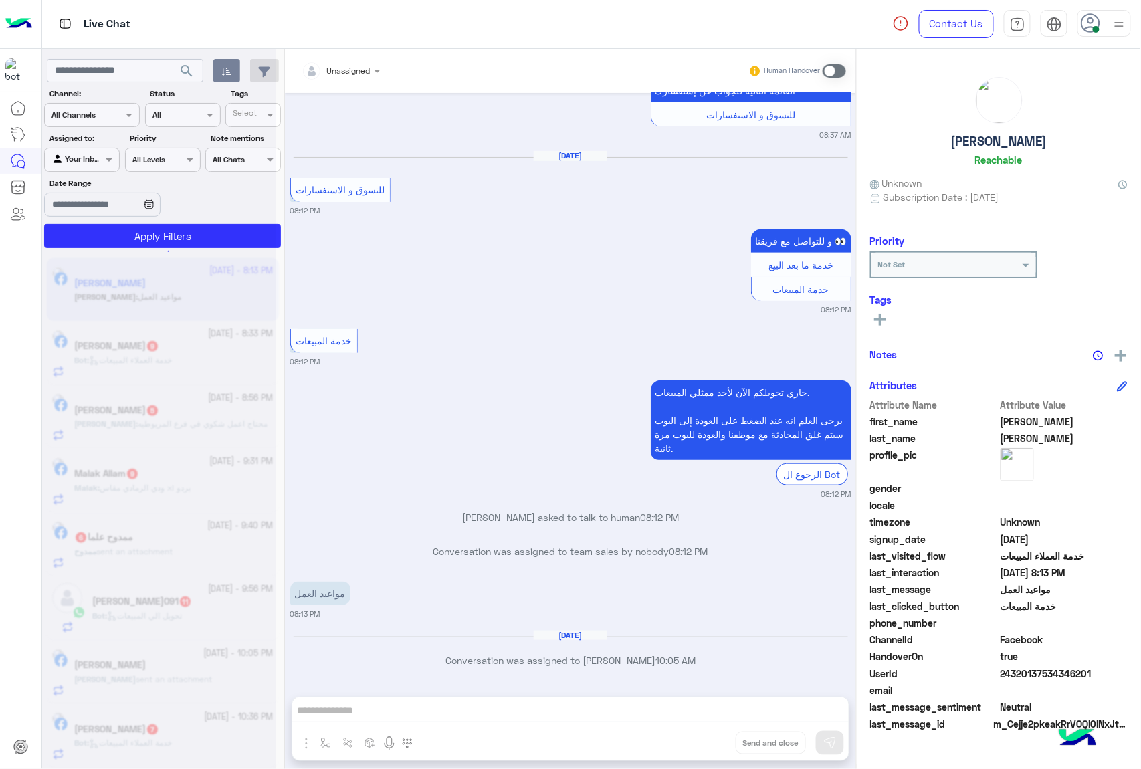
click at [706, 740] on div "Unassigned Human Handover [DATE] [PERSON_NAME] asked to talk to human 02:45 PM …" at bounding box center [570, 412] width 571 height 726
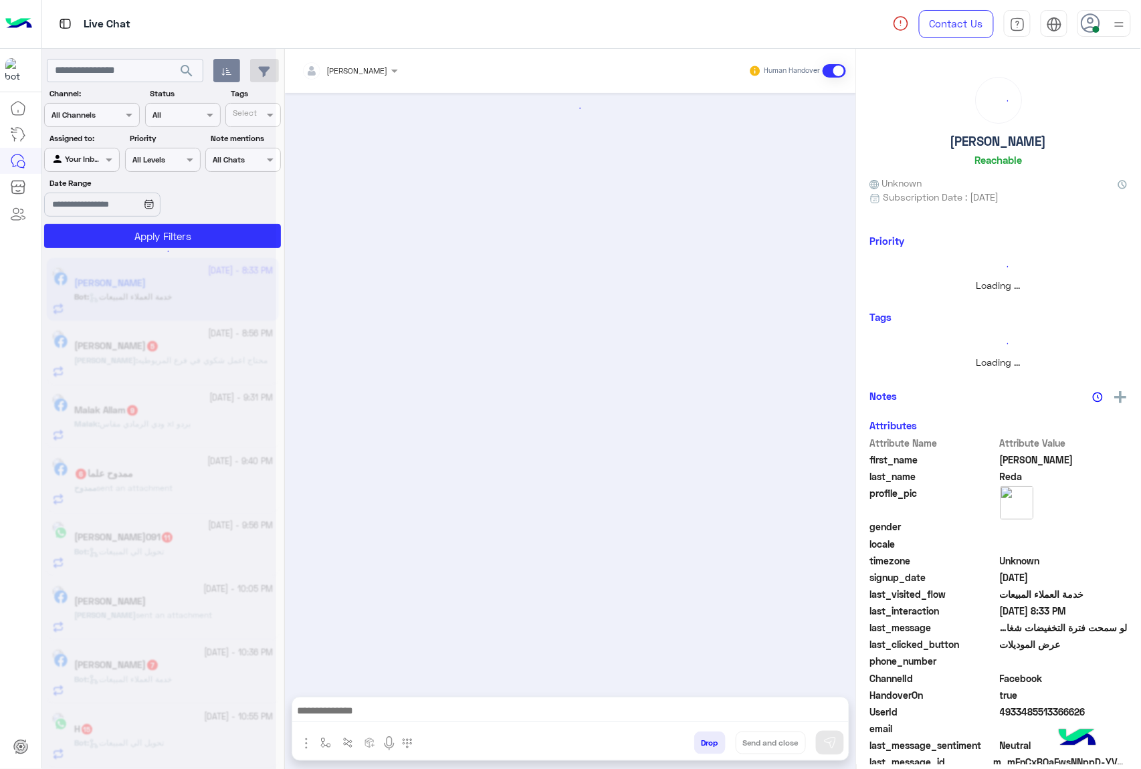
click at [706, 740] on button "Drop" at bounding box center [709, 743] width 31 height 23
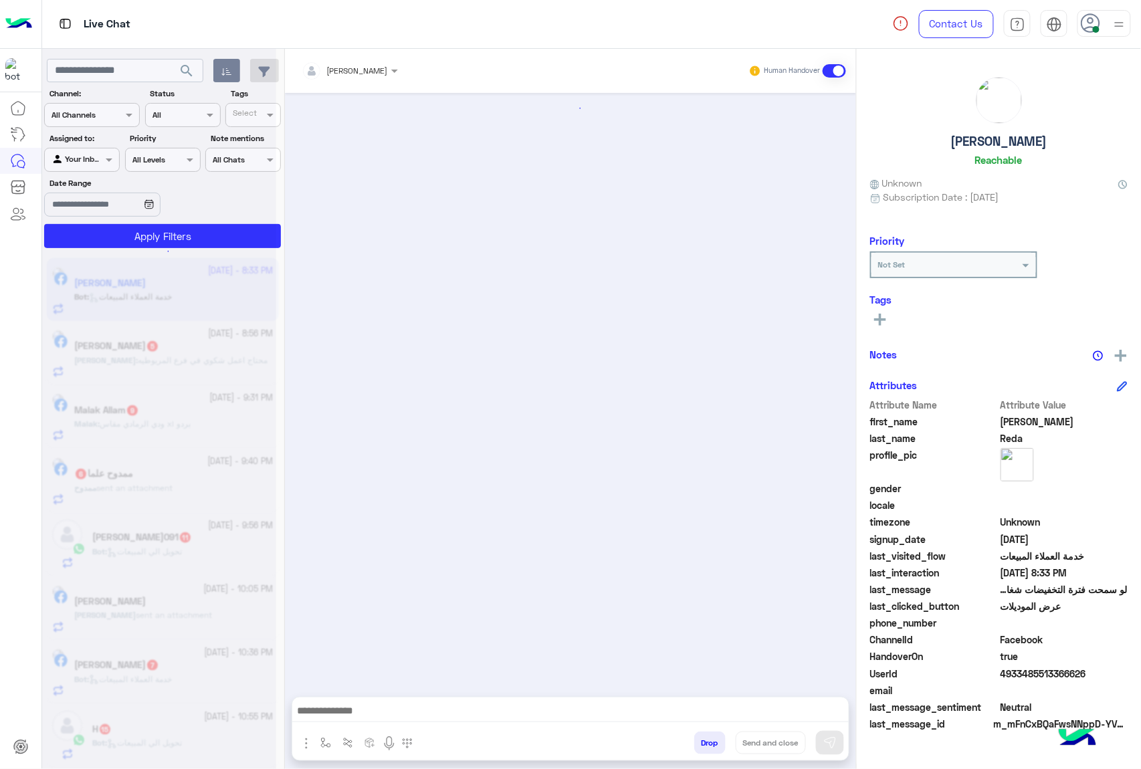
click at [706, 740] on button "Drop" at bounding box center [709, 743] width 31 height 23
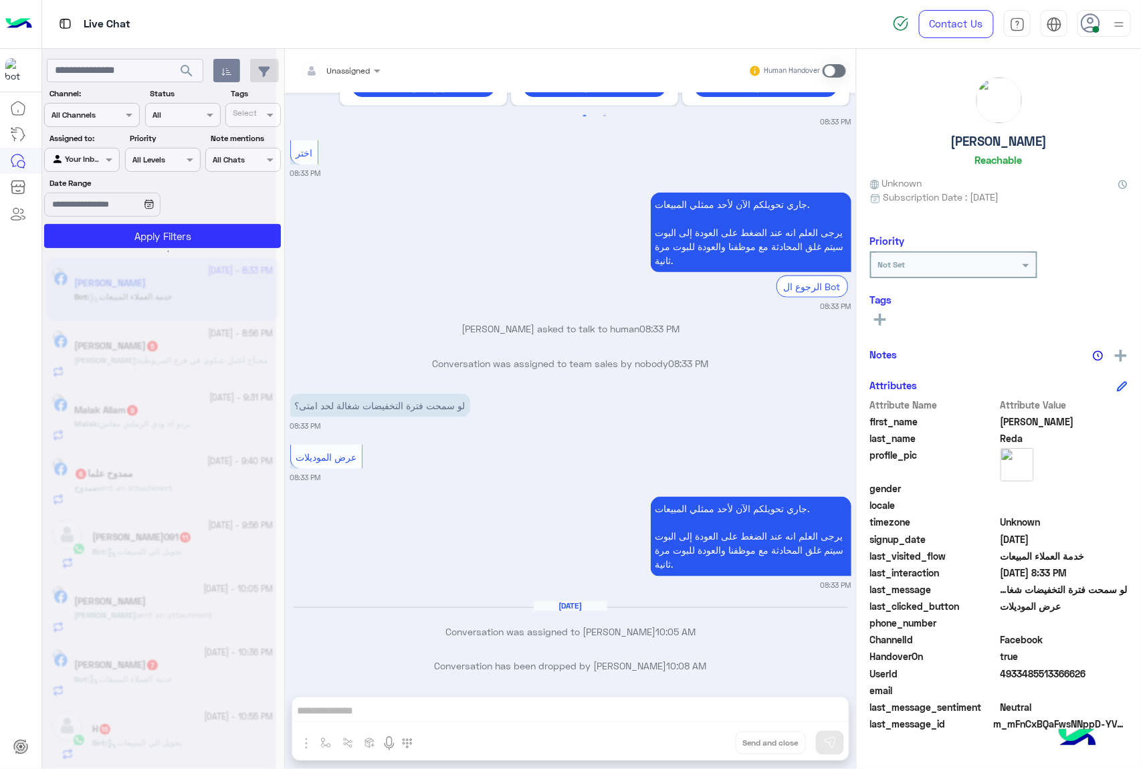
click at [706, 740] on div "Unassigned Human Handover [DATE] 10:06 PM لو مش هتعبك ممكن تقلى ايه اقرب محطة م…" at bounding box center [570, 412] width 571 height 726
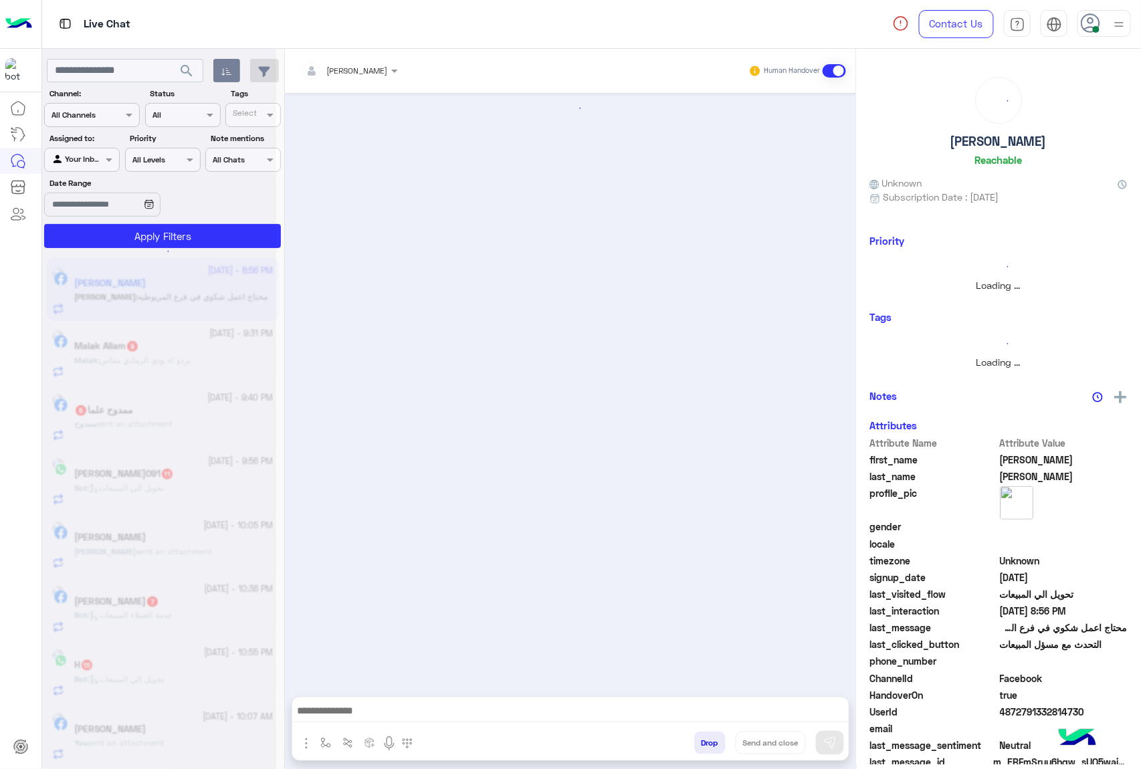
click at [706, 740] on button "Drop" at bounding box center [709, 743] width 31 height 23
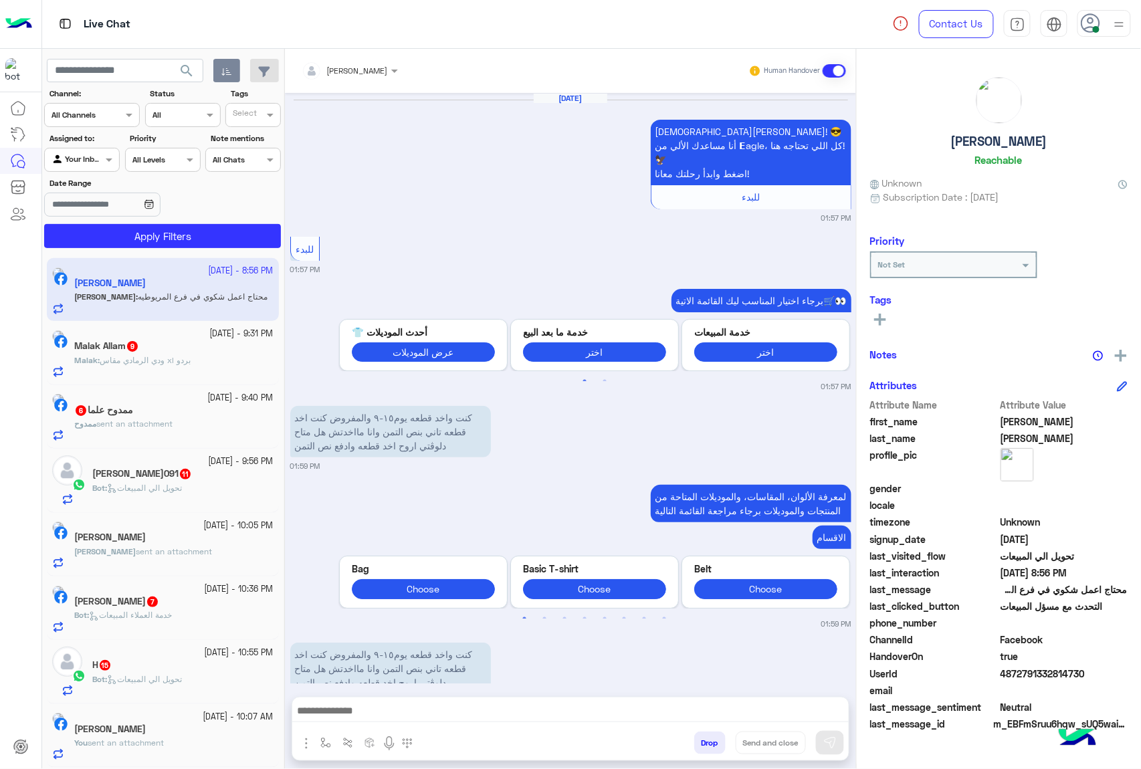
click at [706, 740] on button "Drop" at bounding box center [709, 743] width 31 height 23
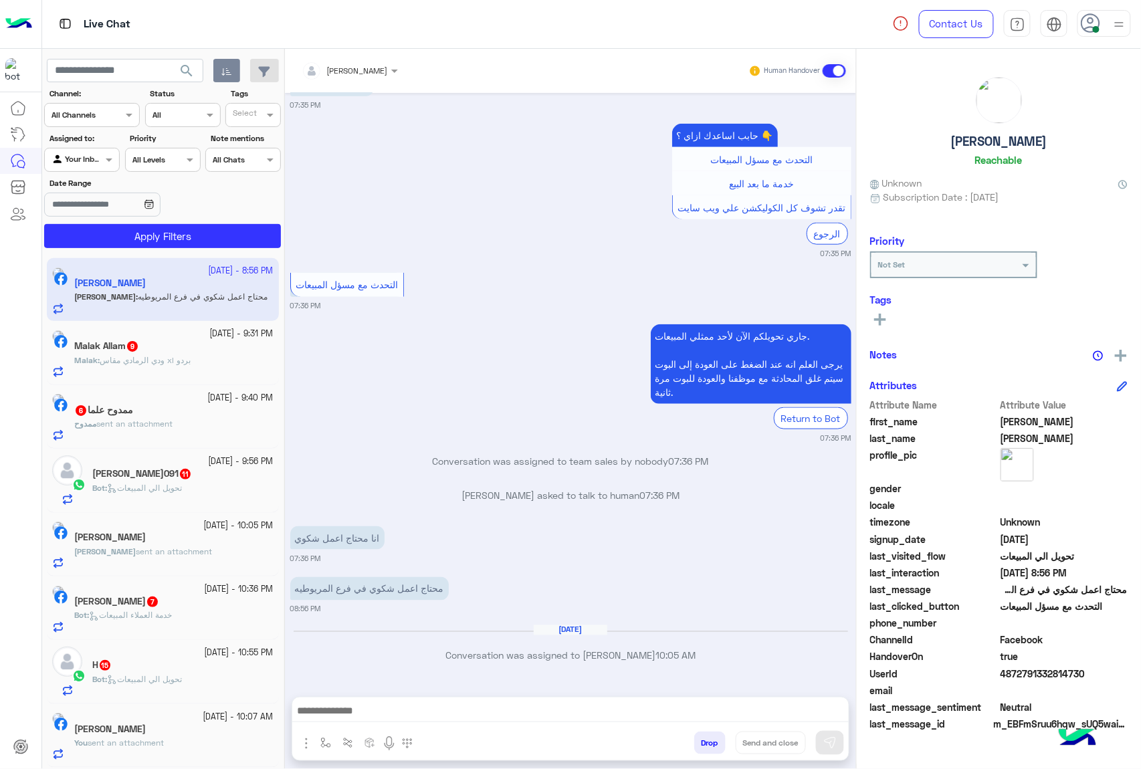
click at [706, 740] on div "[PERSON_NAME] Human Handover [DATE] [DEMOGRAPHIC_DATA][PERSON_NAME]! 😎 أنا مساع…" at bounding box center [570, 412] width 571 height 726
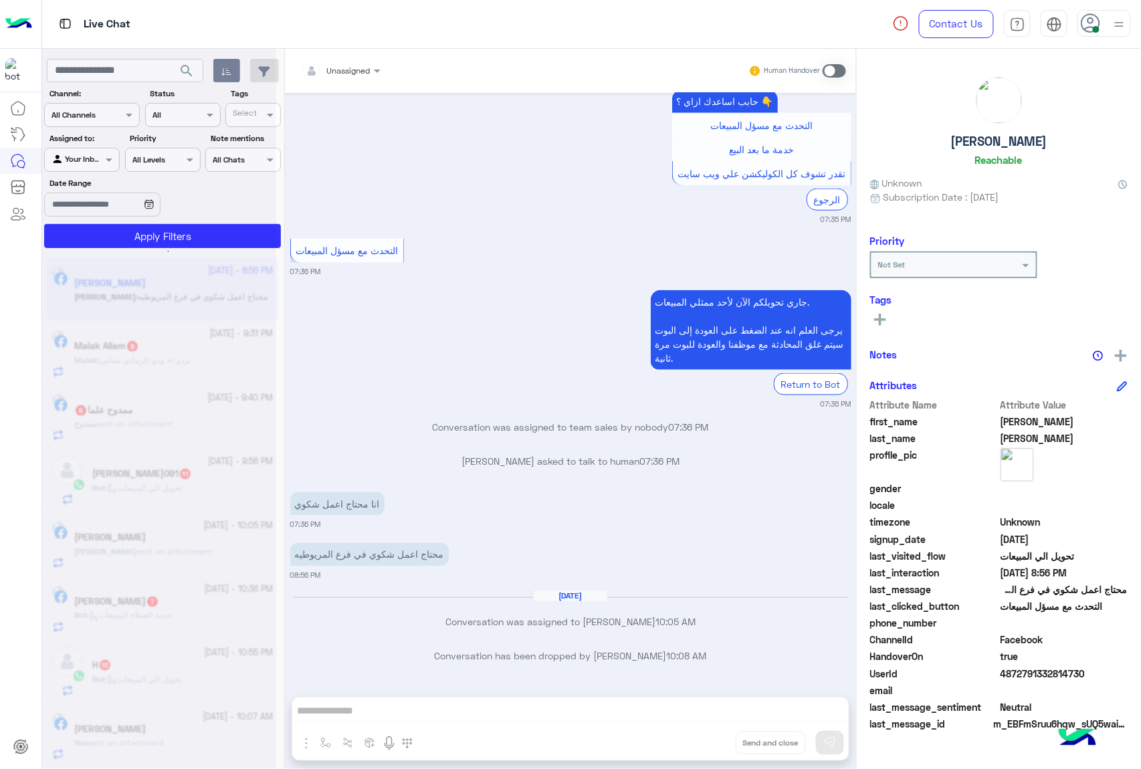
click at [706, 740] on div "Unassigned Human Handover [DATE] اهلًا [DEMOGRAPHIC_DATA]! 😎 أنا مساعدك الألي م…" at bounding box center [570, 412] width 571 height 726
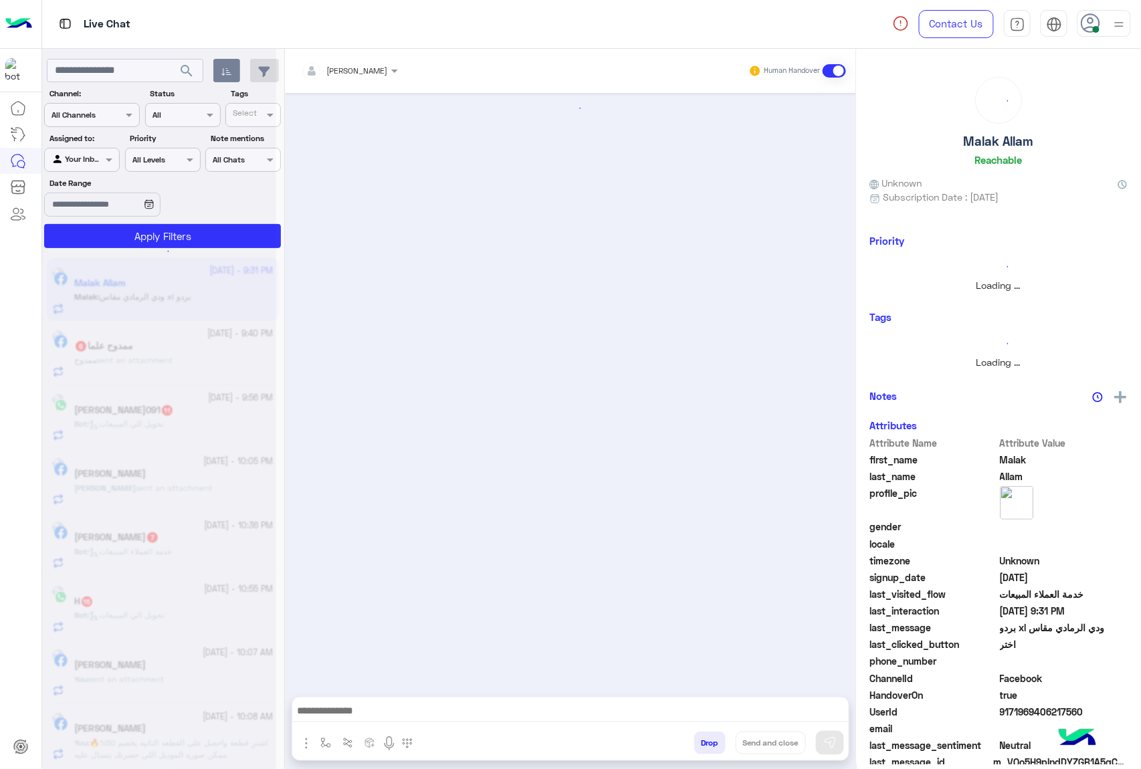
click at [710, 744] on button "Drop" at bounding box center [709, 743] width 31 height 23
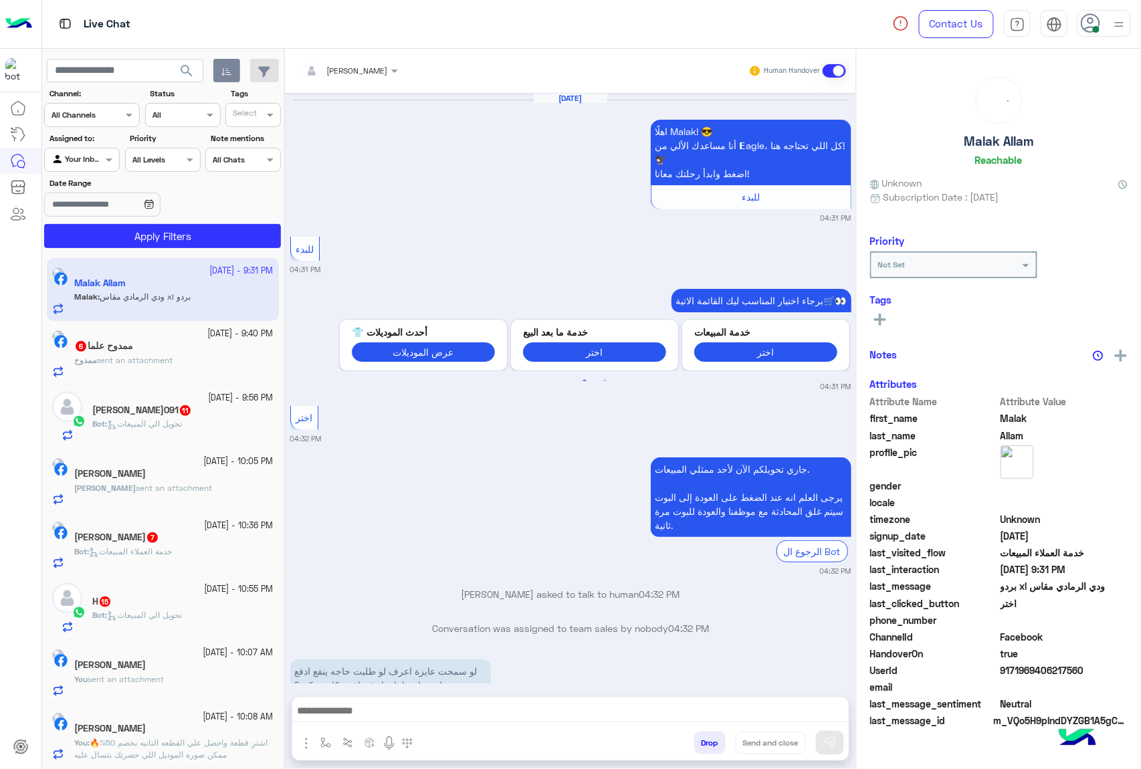
click at [710, 744] on div "[PERSON_NAME] Human Handover [DATE] اهلًا Malak! 😎 أنا مساعدك الألي من 𝗘agle، ك…" at bounding box center [570, 412] width 571 height 726
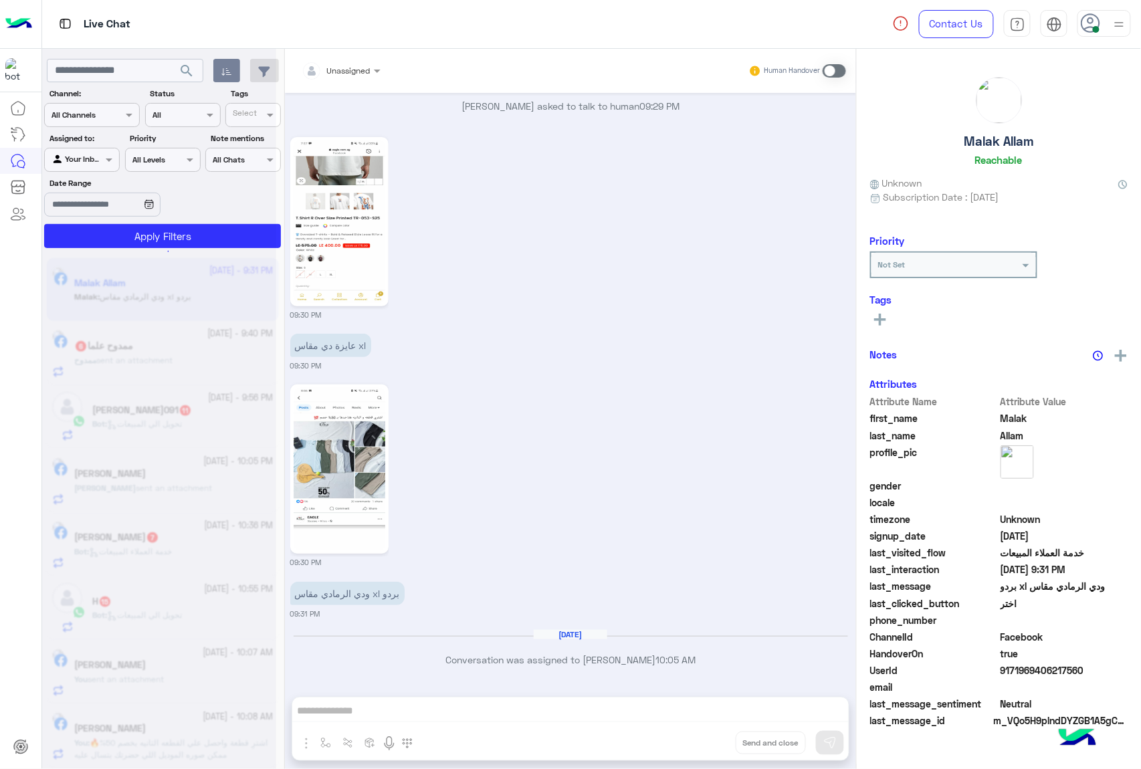
click at [710, 744] on div "Unassigned Human Handover [DATE] اهلًا Malak! 😎 أنا مساعدك الألي من 𝗘agle، كل ا…" at bounding box center [570, 412] width 571 height 726
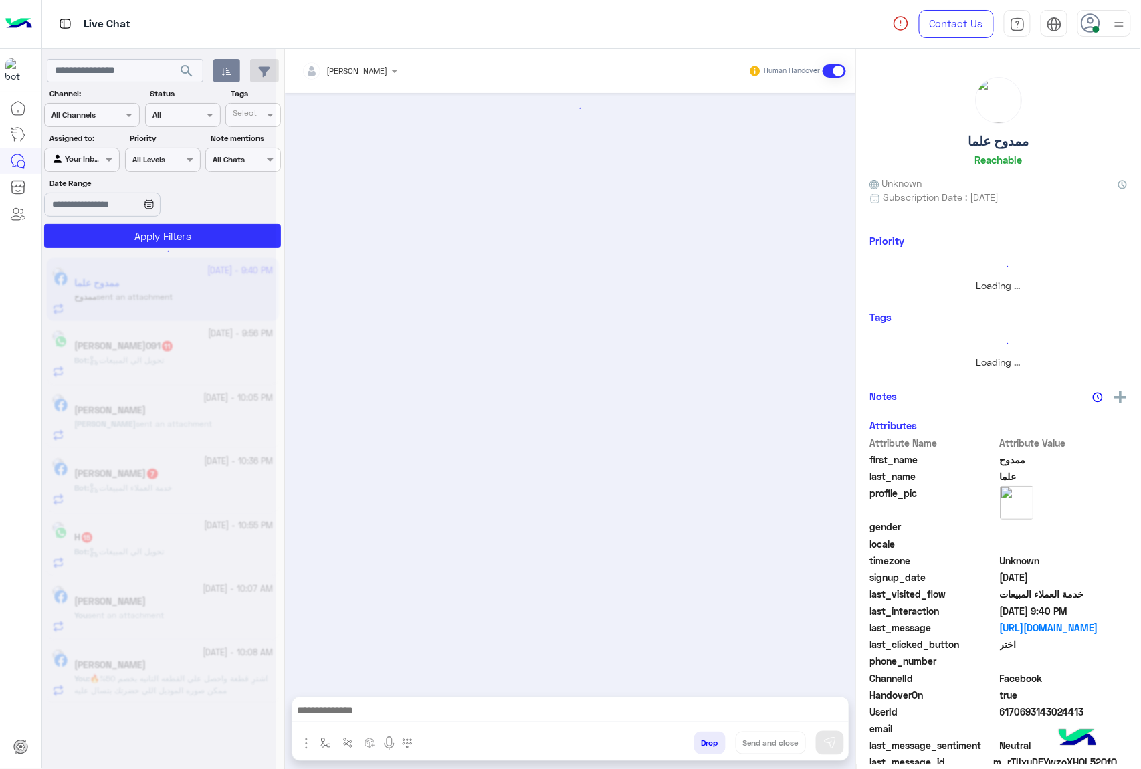
click at [710, 744] on button "Drop" at bounding box center [709, 743] width 31 height 23
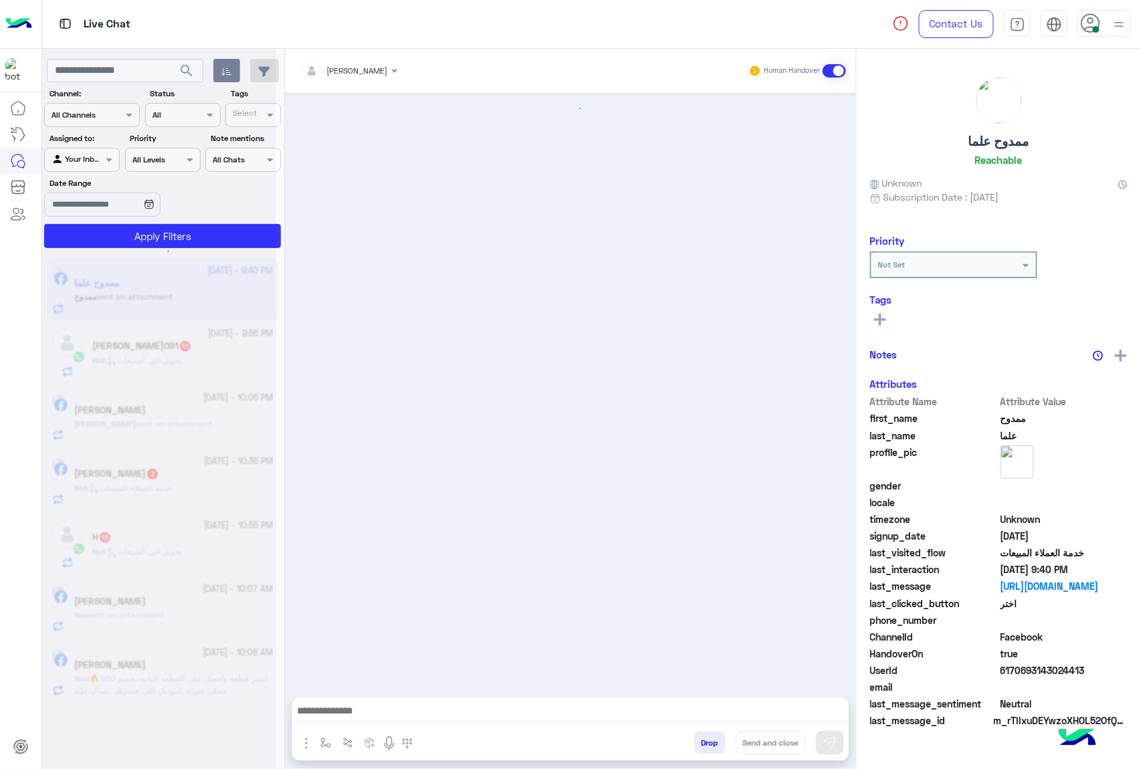
click at [710, 744] on button "Drop" at bounding box center [709, 743] width 31 height 23
click at [710, 744] on div "[PERSON_NAME] Human Handover Drop Send and close" at bounding box center [570, 412] width 571 height 726
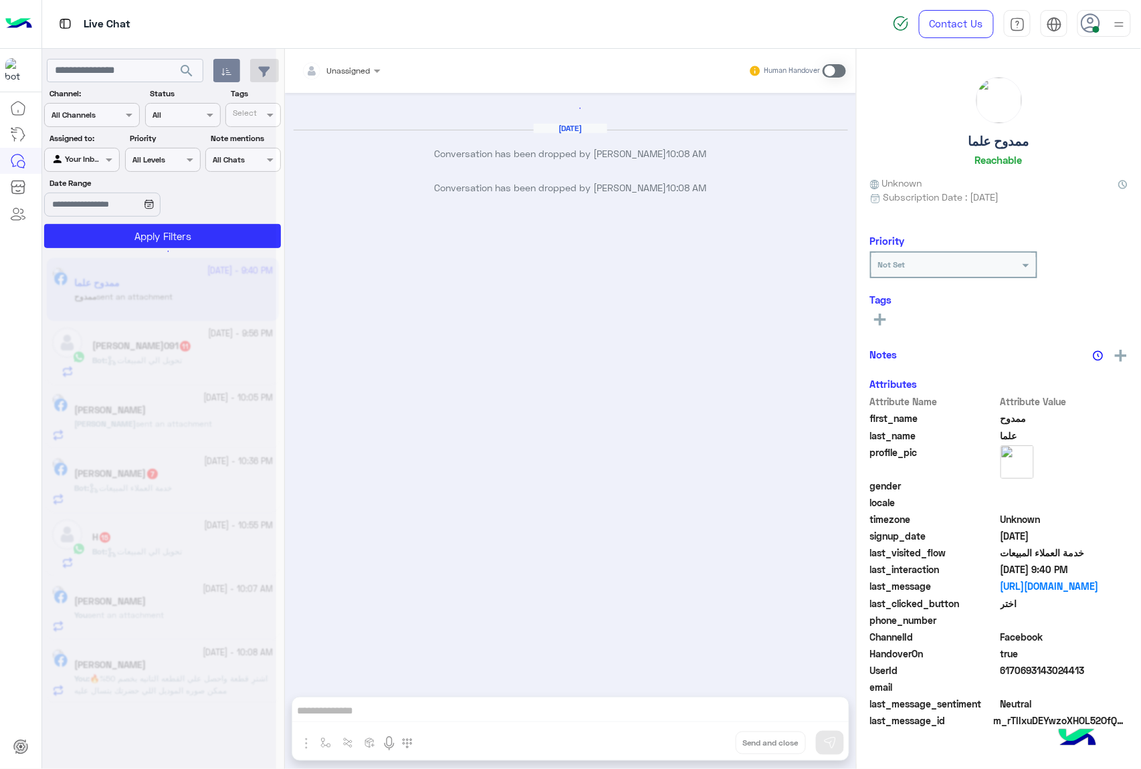
click at [710, 744] on div "Unassigned Human Handover [DATE] Conversation has been dropped by [PERSON_NAME]…" at bounding box center [570, 412] width 571 height 726
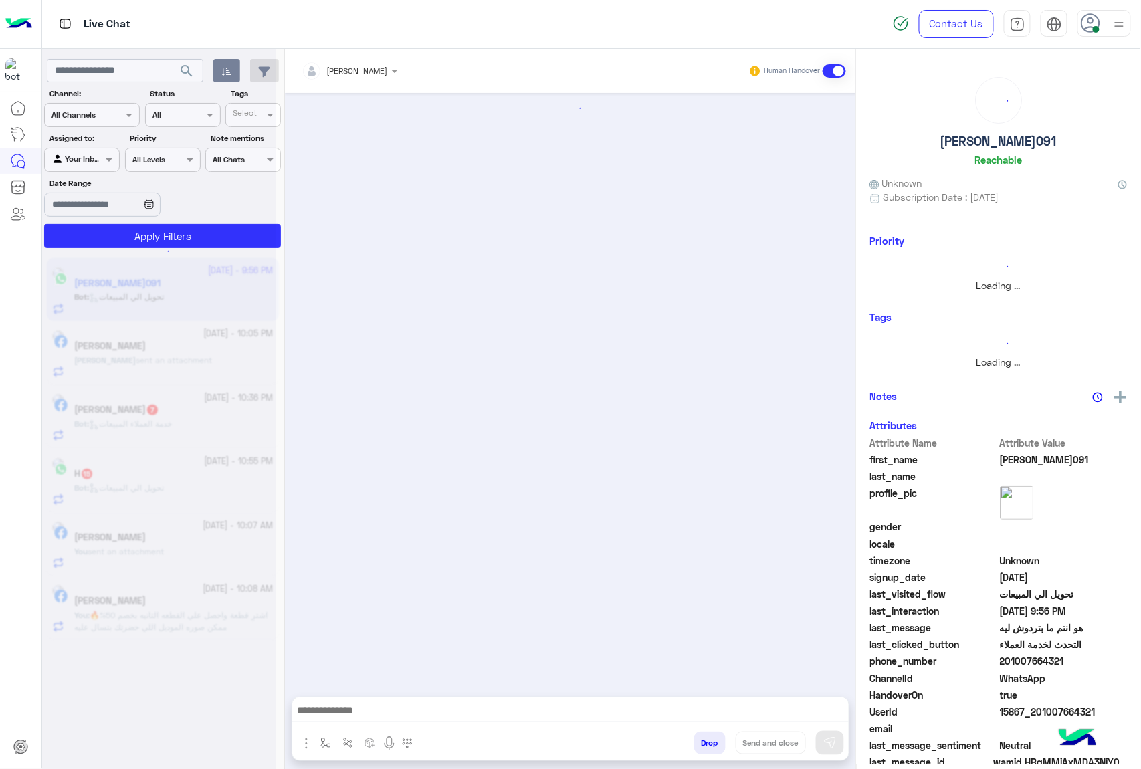
click at [710, 744] on button "Drop" at bounding box center [709, 743] width 31 height 23
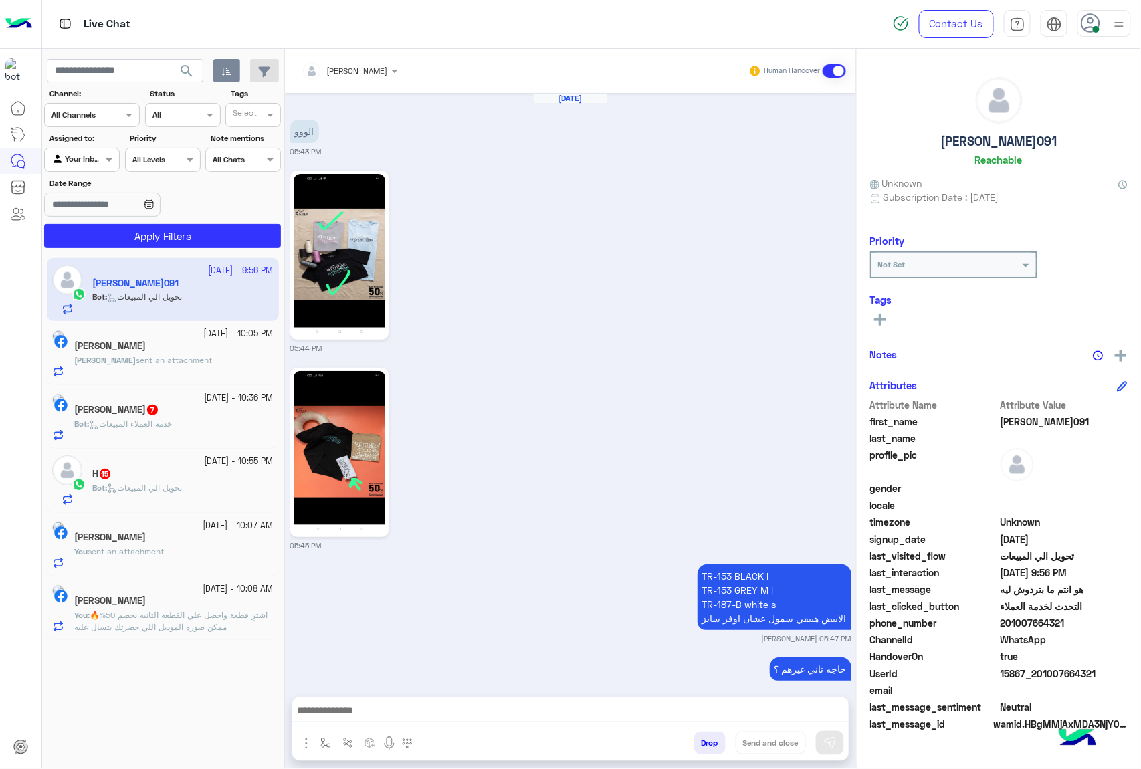
click at [710, 744] on button "Drop" at bounding box center [709, 743] width 31 height 23
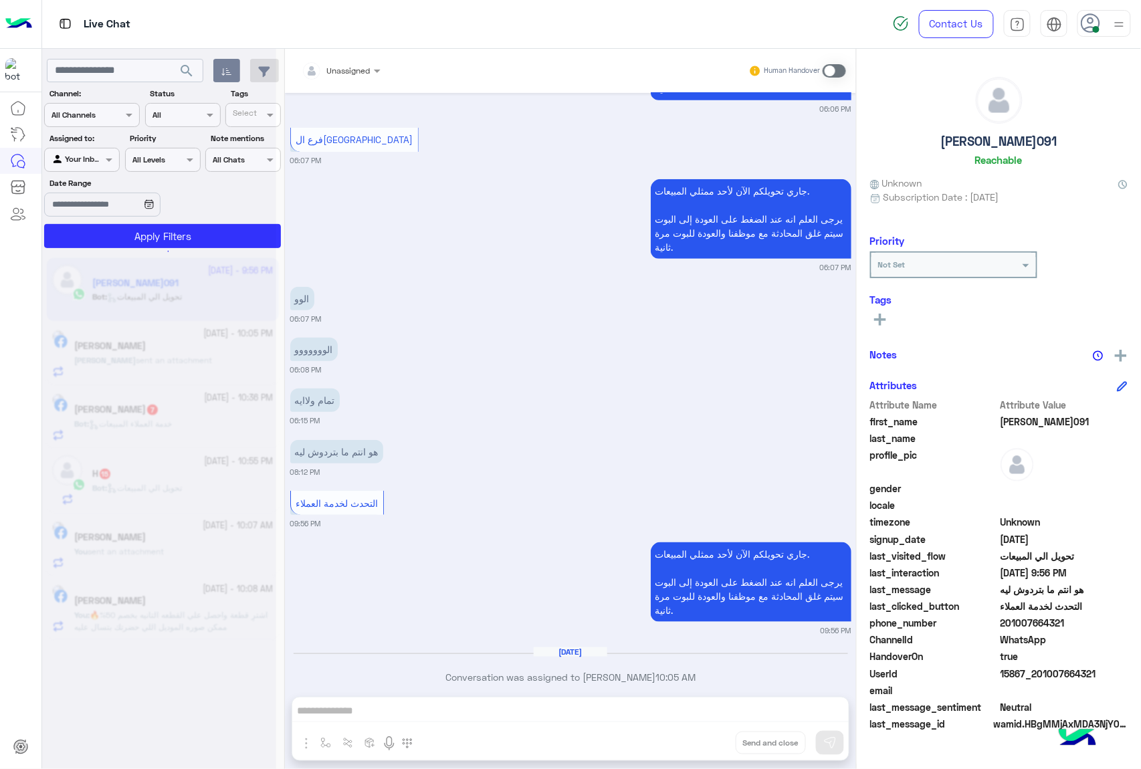
click at [710, 744] on div "Unassigned Human Handover [DATE] الووو 05:43 PM 05:44 PM 05:45 PM TR-153 BLACK …" at bounding box center [570, 412] width 571 height 726
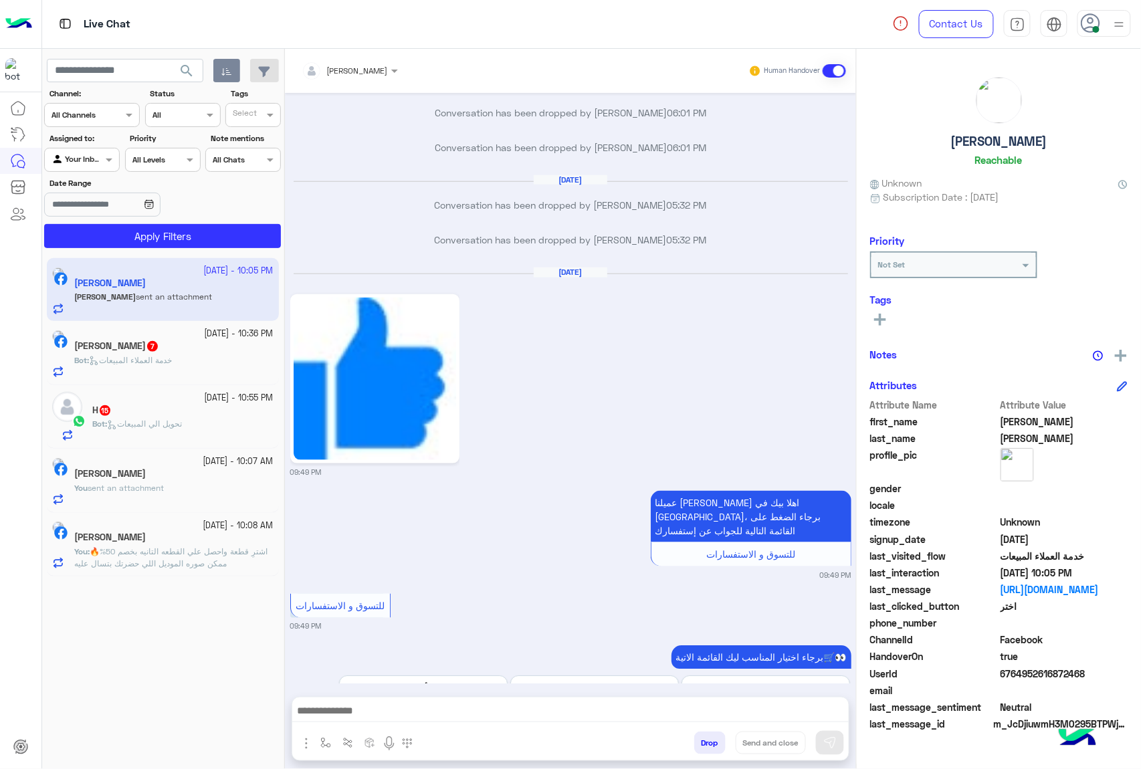
click at [710, 744] on button "Drop" at bounding box center [709, 743] width 31 height 23
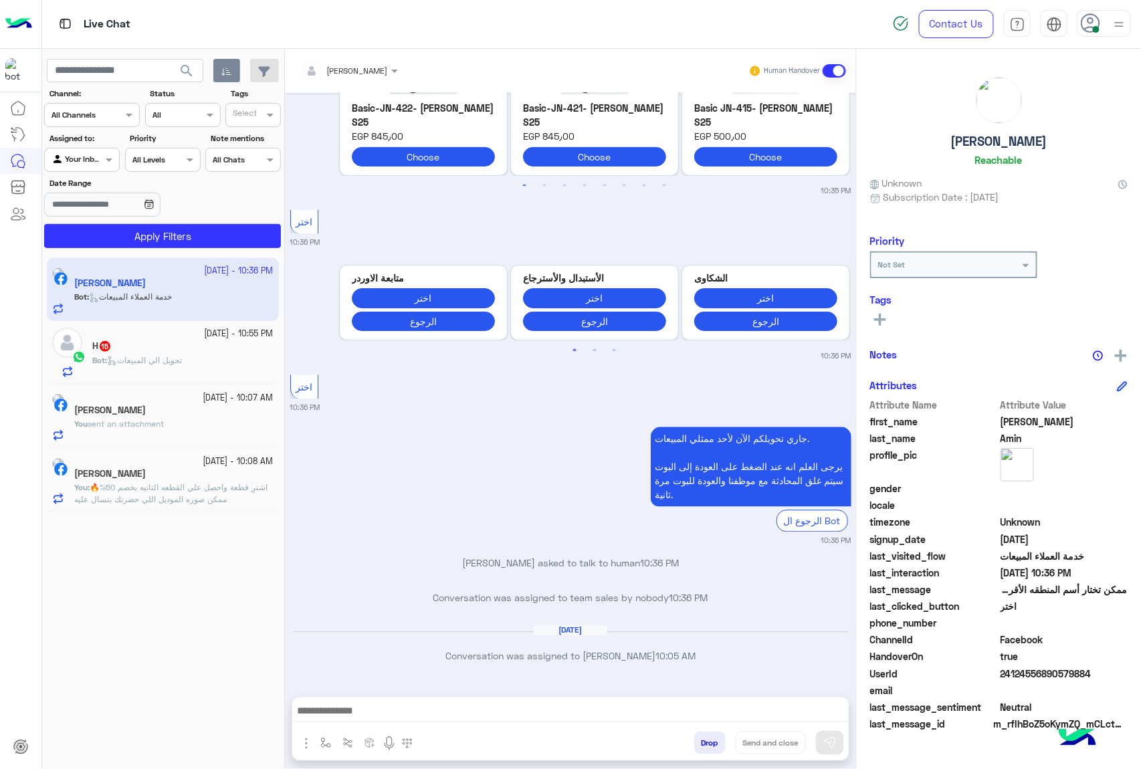
click at [710, 744] on button "Drop" at bounding box center [709, 743] width 31 height 23
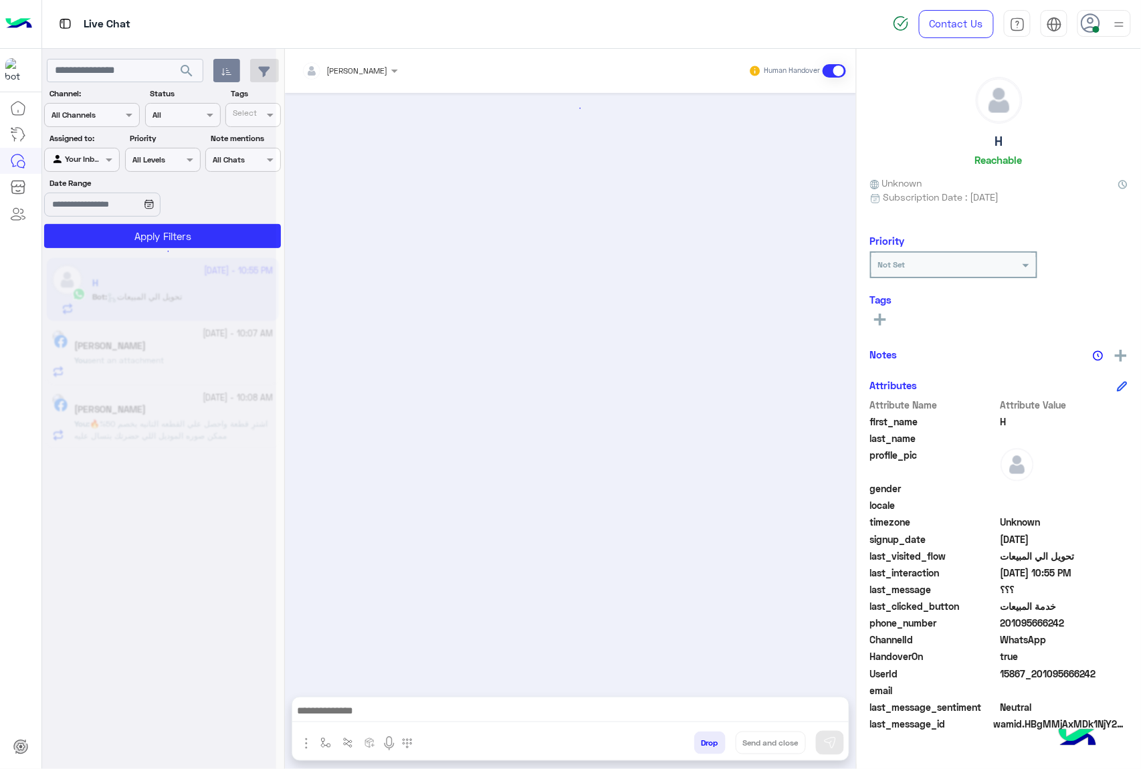
click at [710, 744] on button "Drop" at bounding box center [709, 743] width 31 height 23
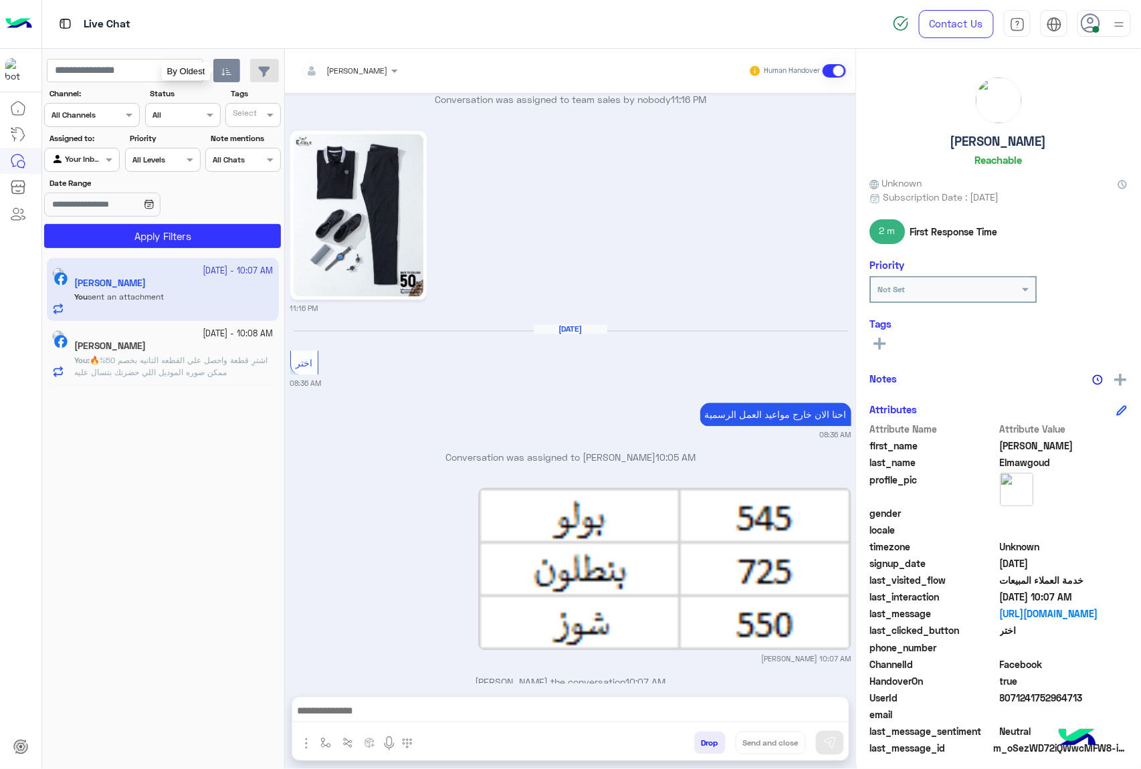
click at [226, 70] on icon "button" at bounding box center [226, 71] width 11 height 11
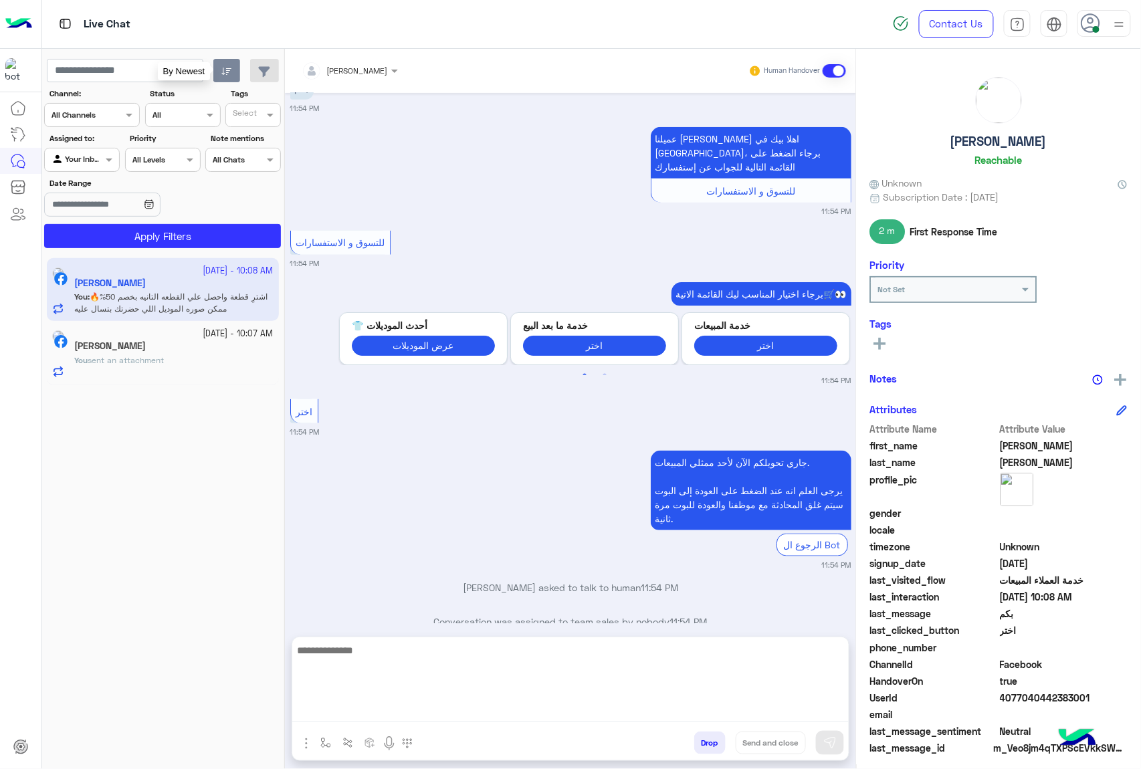
click at [416, 715] on textarea at bounding box center [570, 682] width 557 height 80
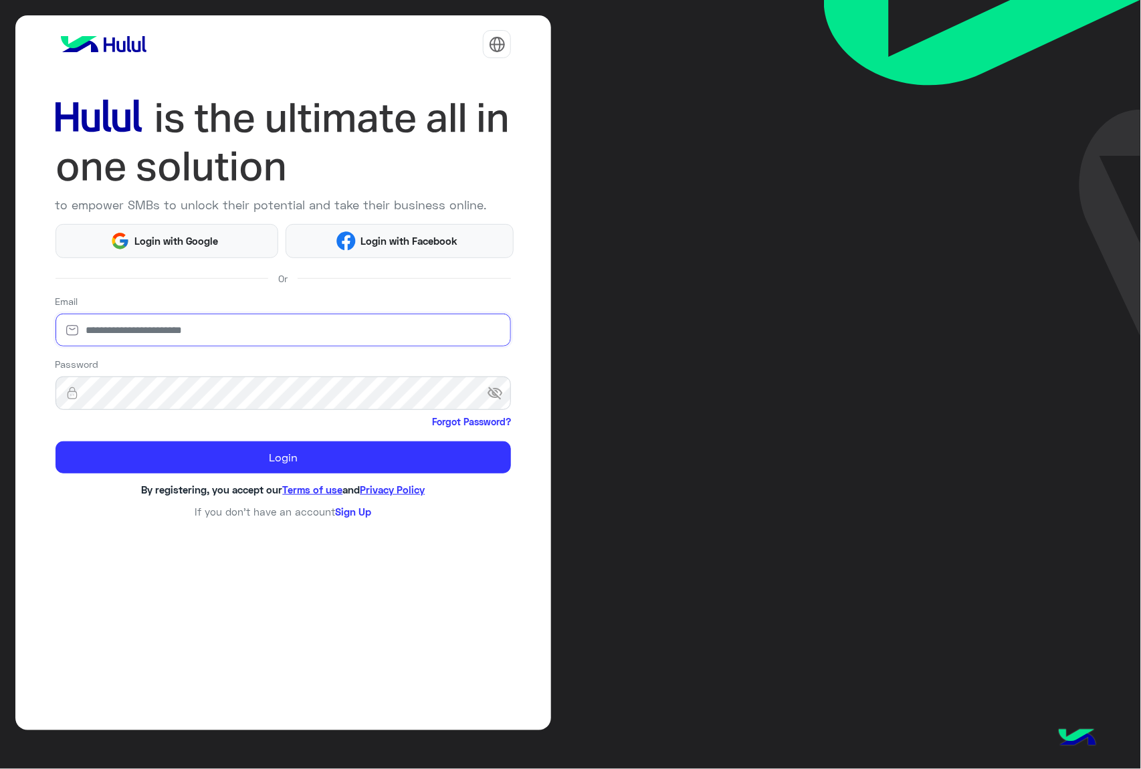
type input "**********"
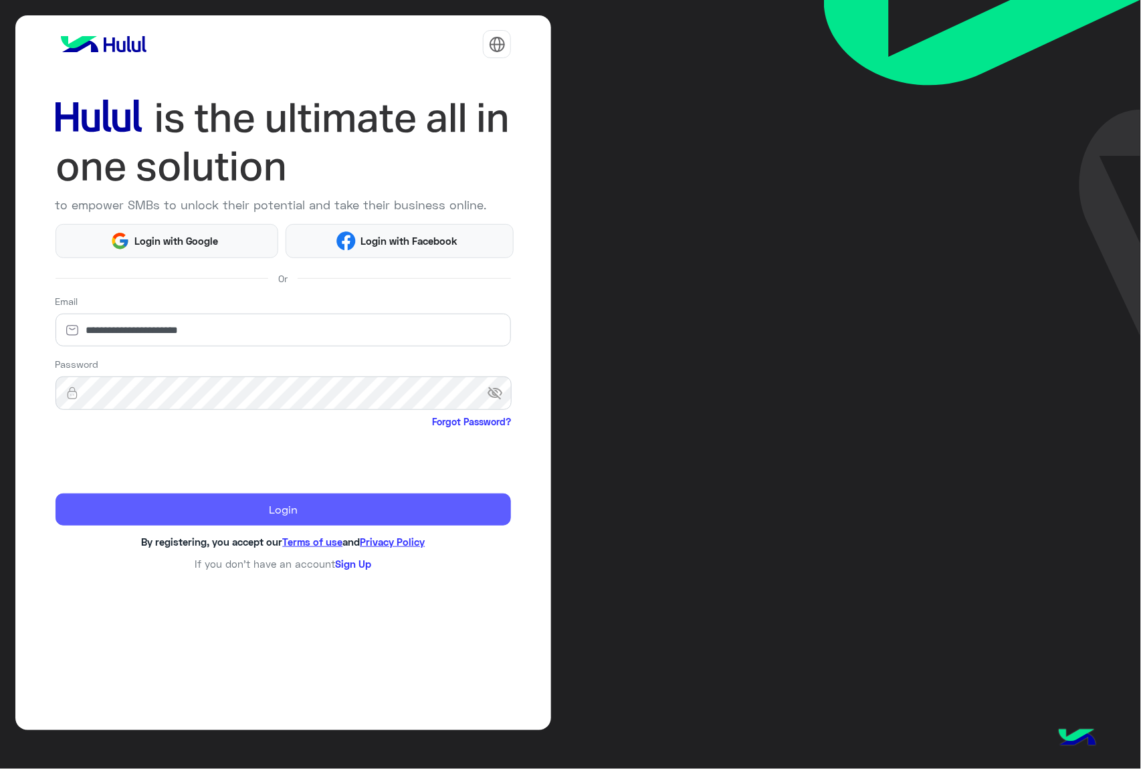
click at [193, 517] on button "Login" at bounding box center [284, 510] width 456 height 32
